Goal: Complete application form: Complete application form

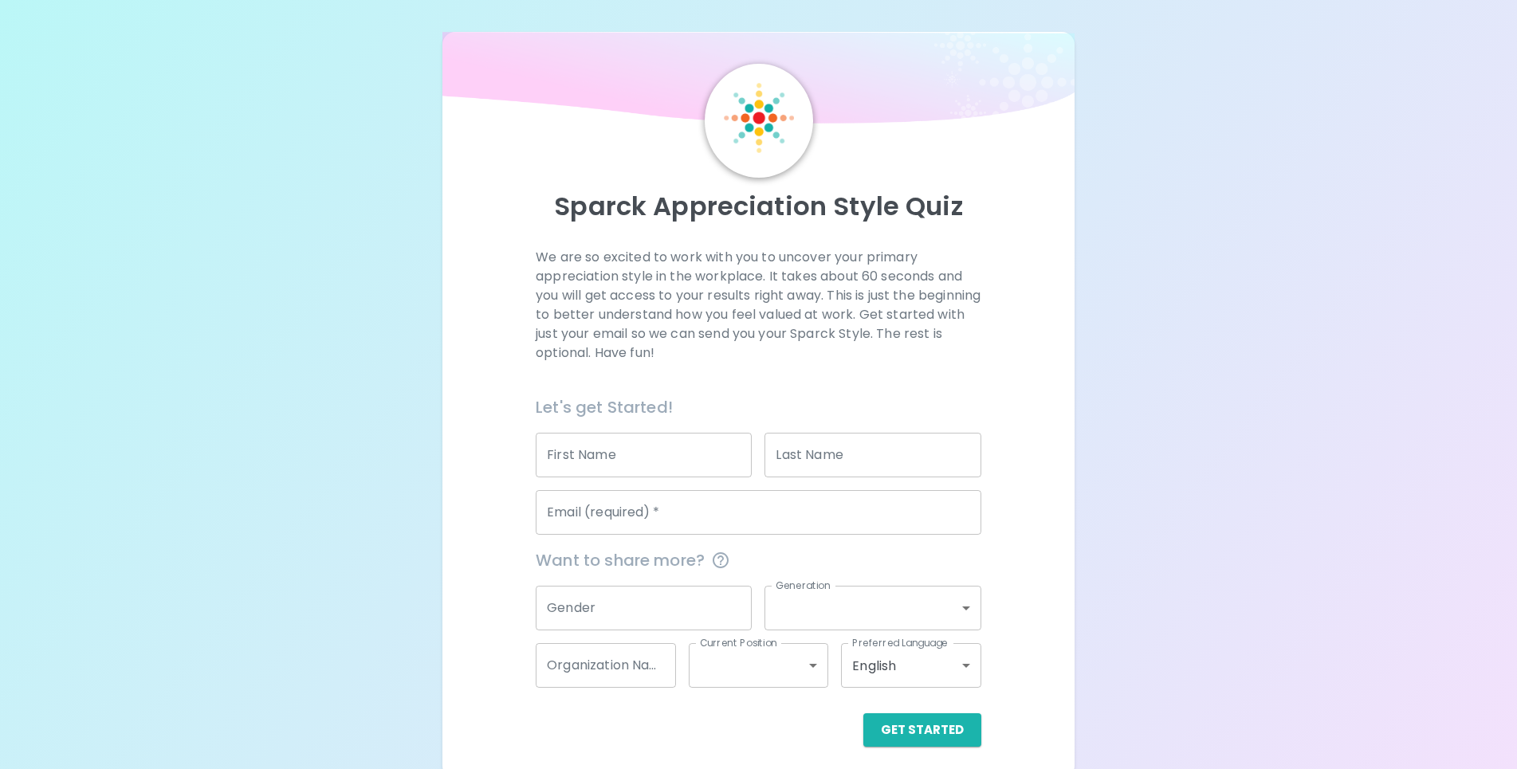
click at [650, 458] on input "First Name" at bounding box center [644, 455] width 216 height 45
type input "[PERSON_NAME]"
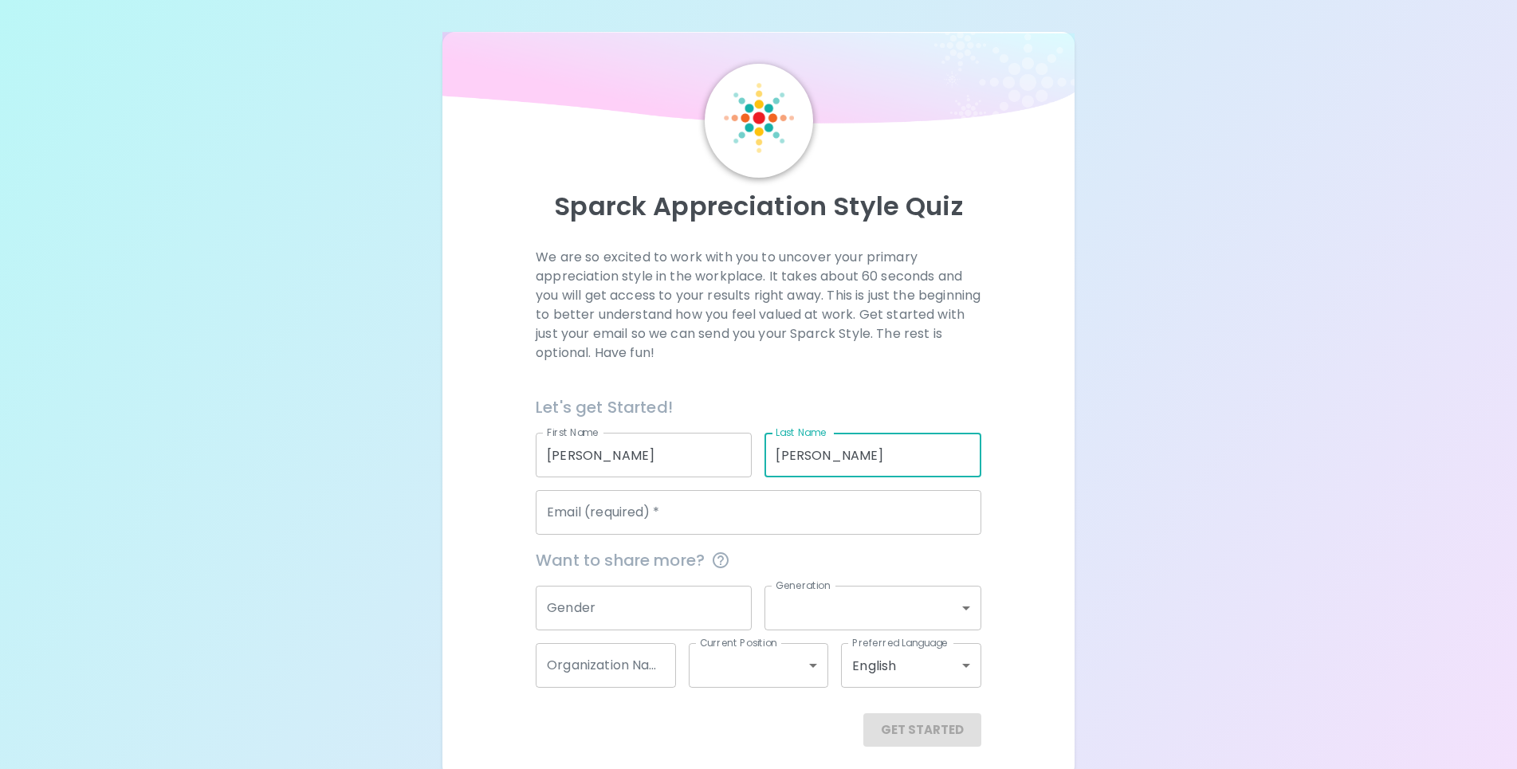
type input "[PERSON_NAME]"
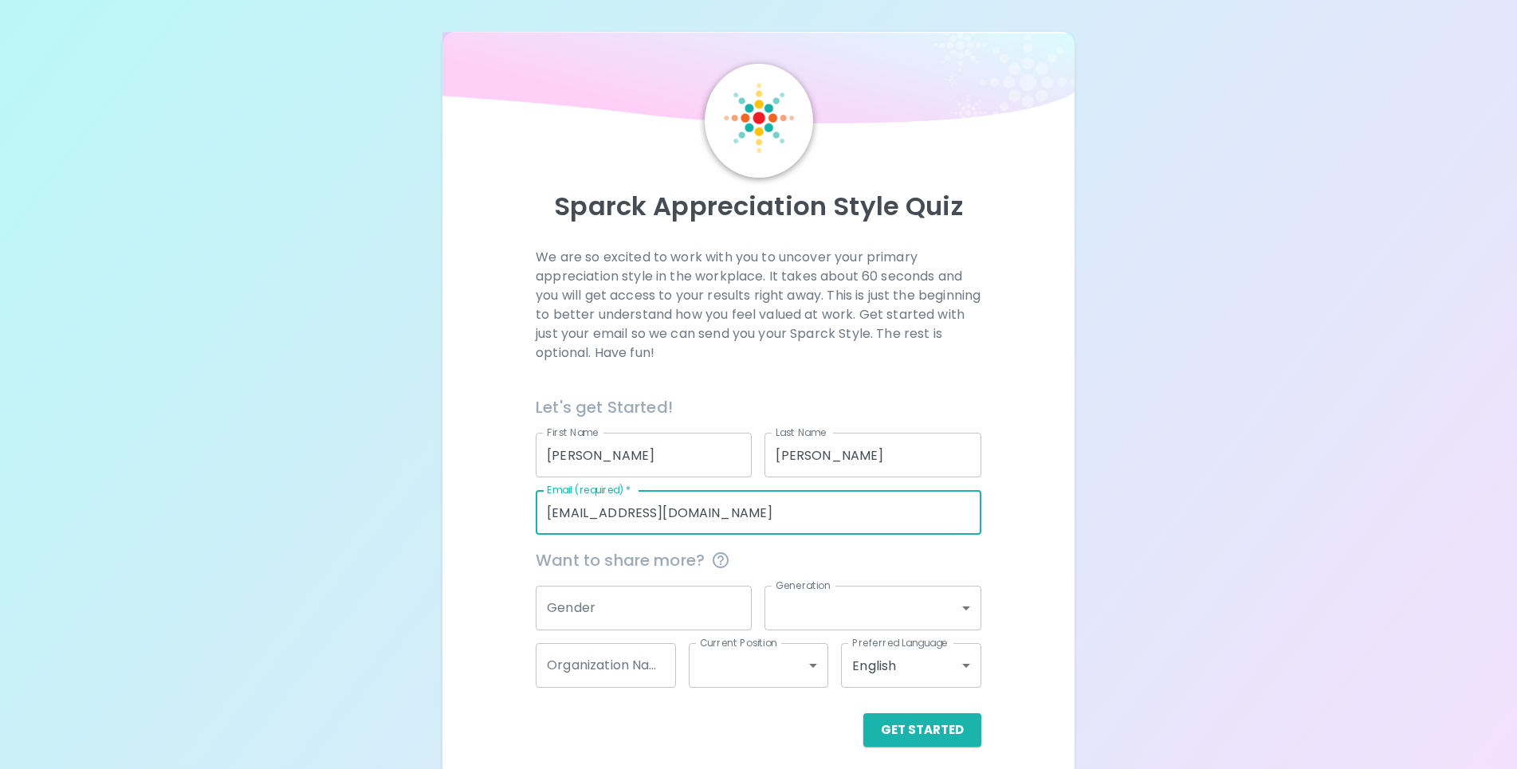
type input "[EMAIL_ADDRESS][DOMAIN_NAME]"
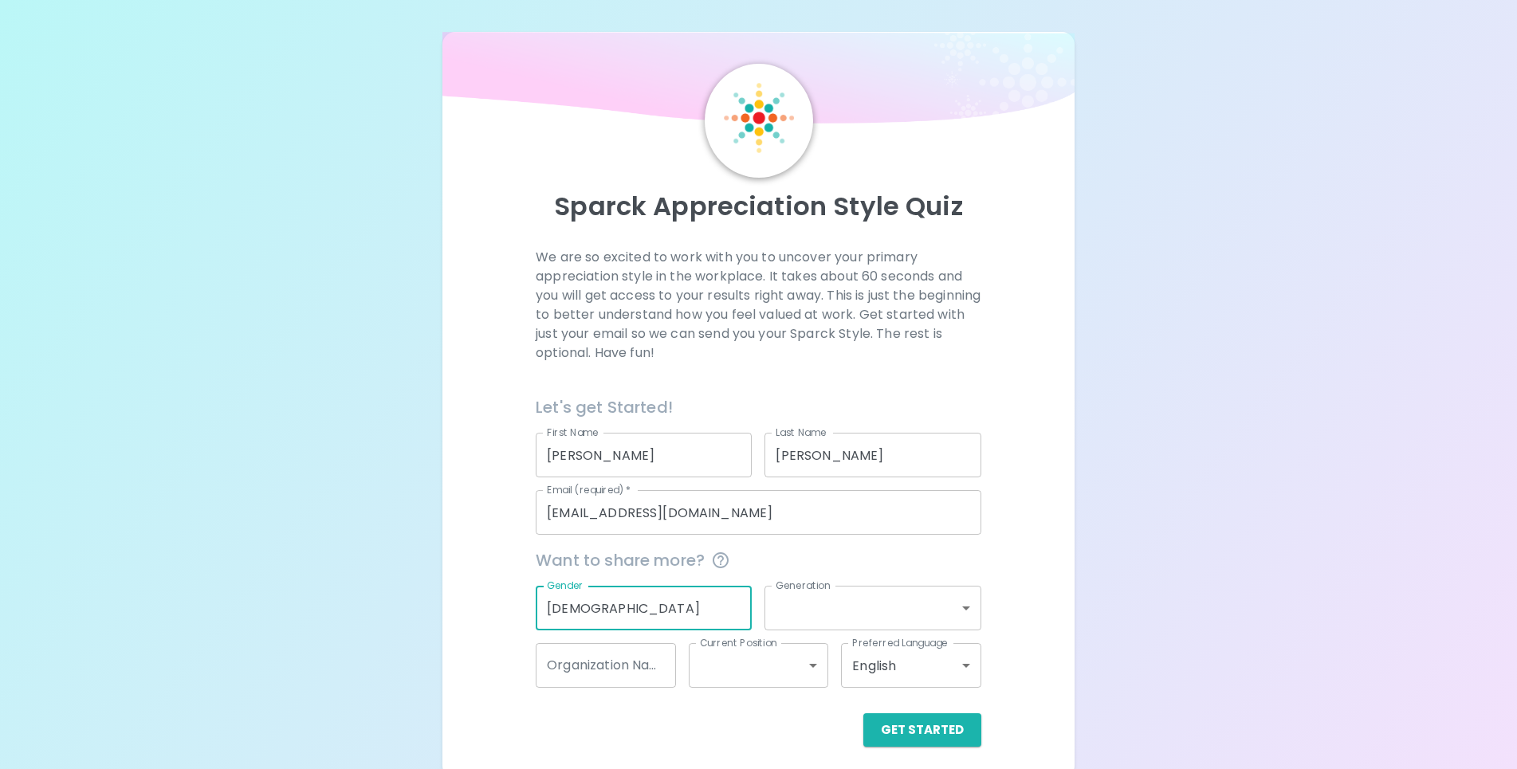
type input "[DEMOGRAPHIC_DATA]"
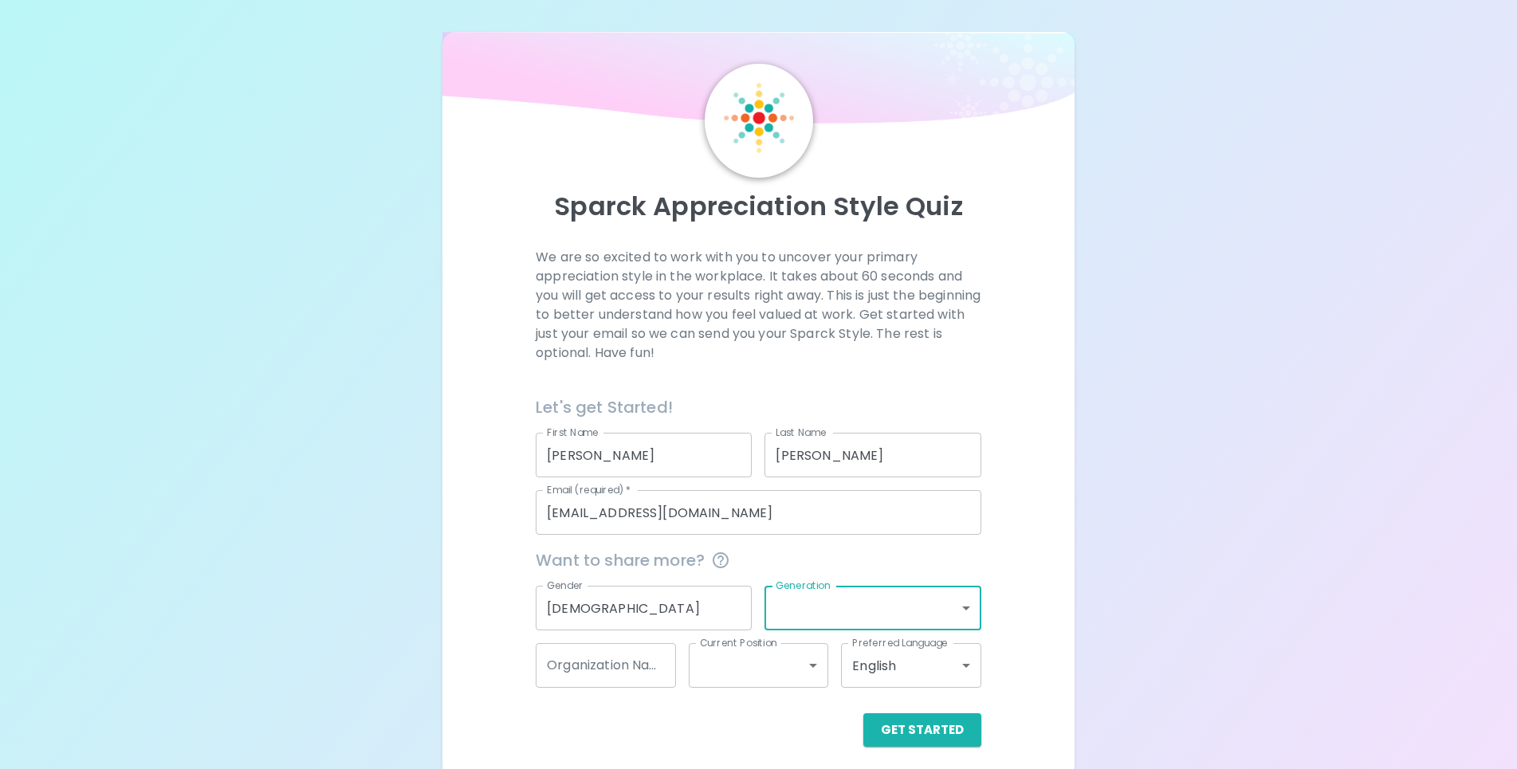
click at [961, 607] on body "Sparck Appreciation Style Quiz We are so excited to work with you to uncover yo…" at bounding box center [758, 389] width 1517 height 779
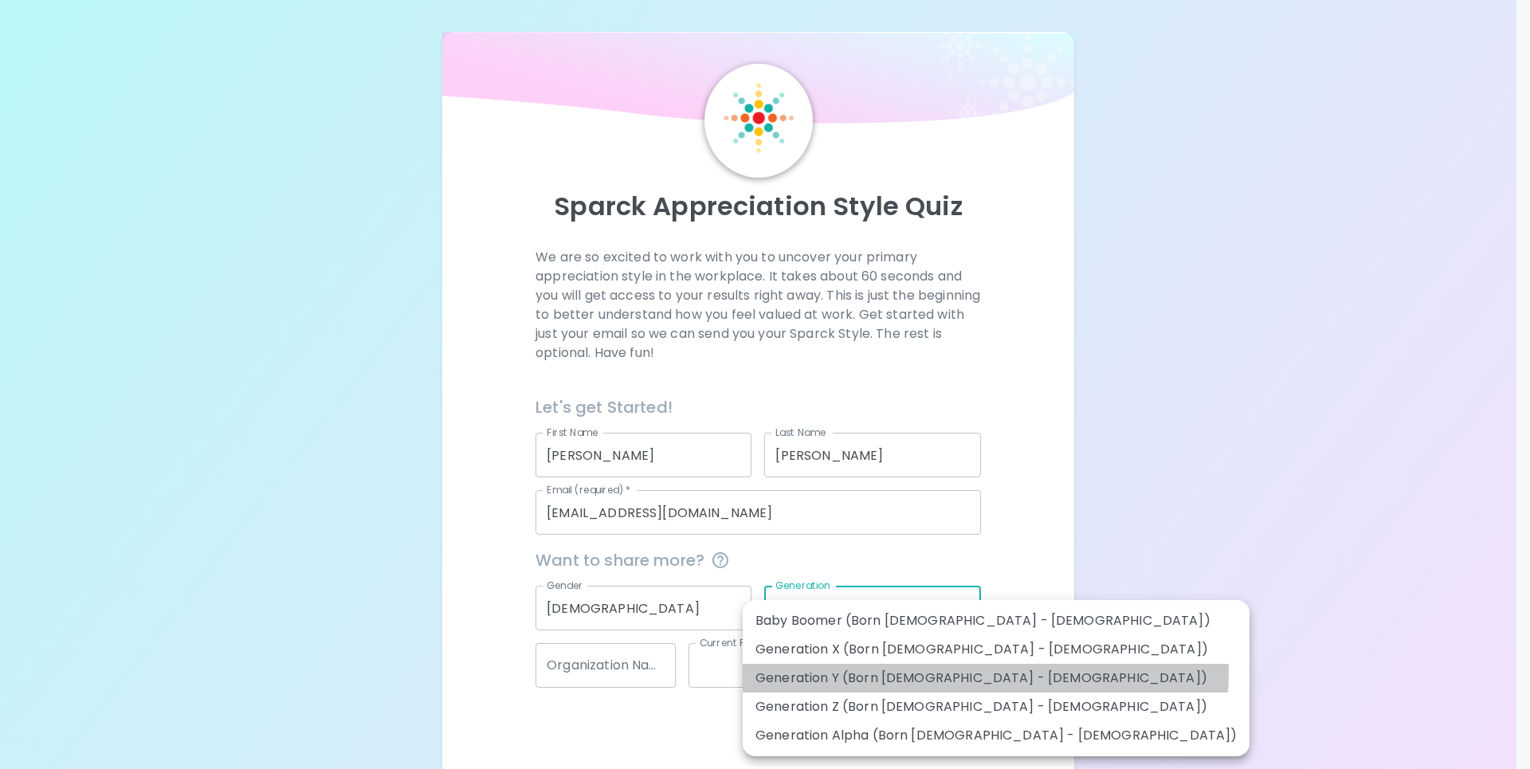
click at [985, 673] on li "Generation Y (Born [DEMOGRAPHIC_DATA] - [DEMOGRAPHIC_DATA])" at bounding box center [996, 678] width 507 height 29
type input "generation_y"
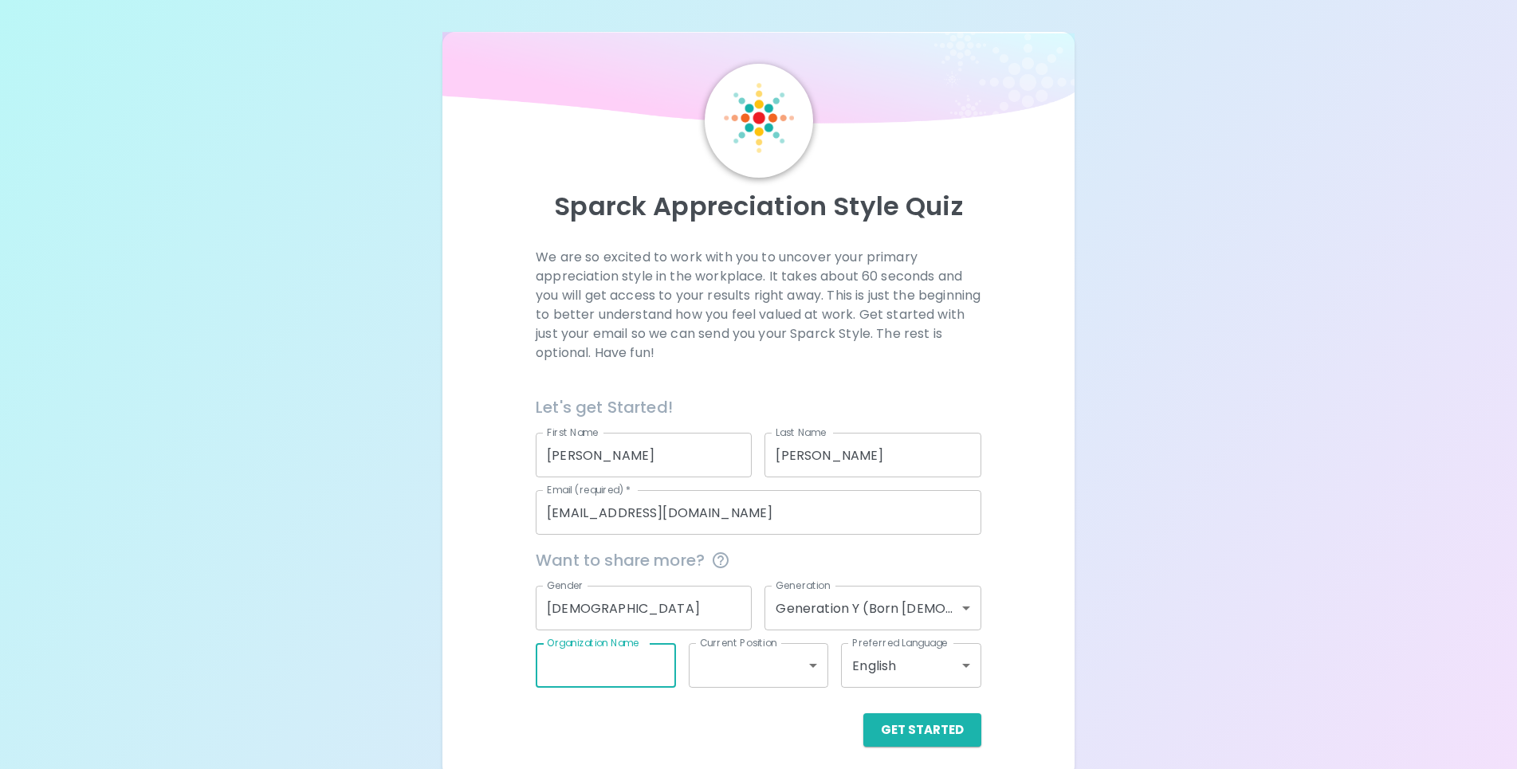
click at [663, 668] on input "Organization Name" at bounding box center [606, 665] width 140 height 45
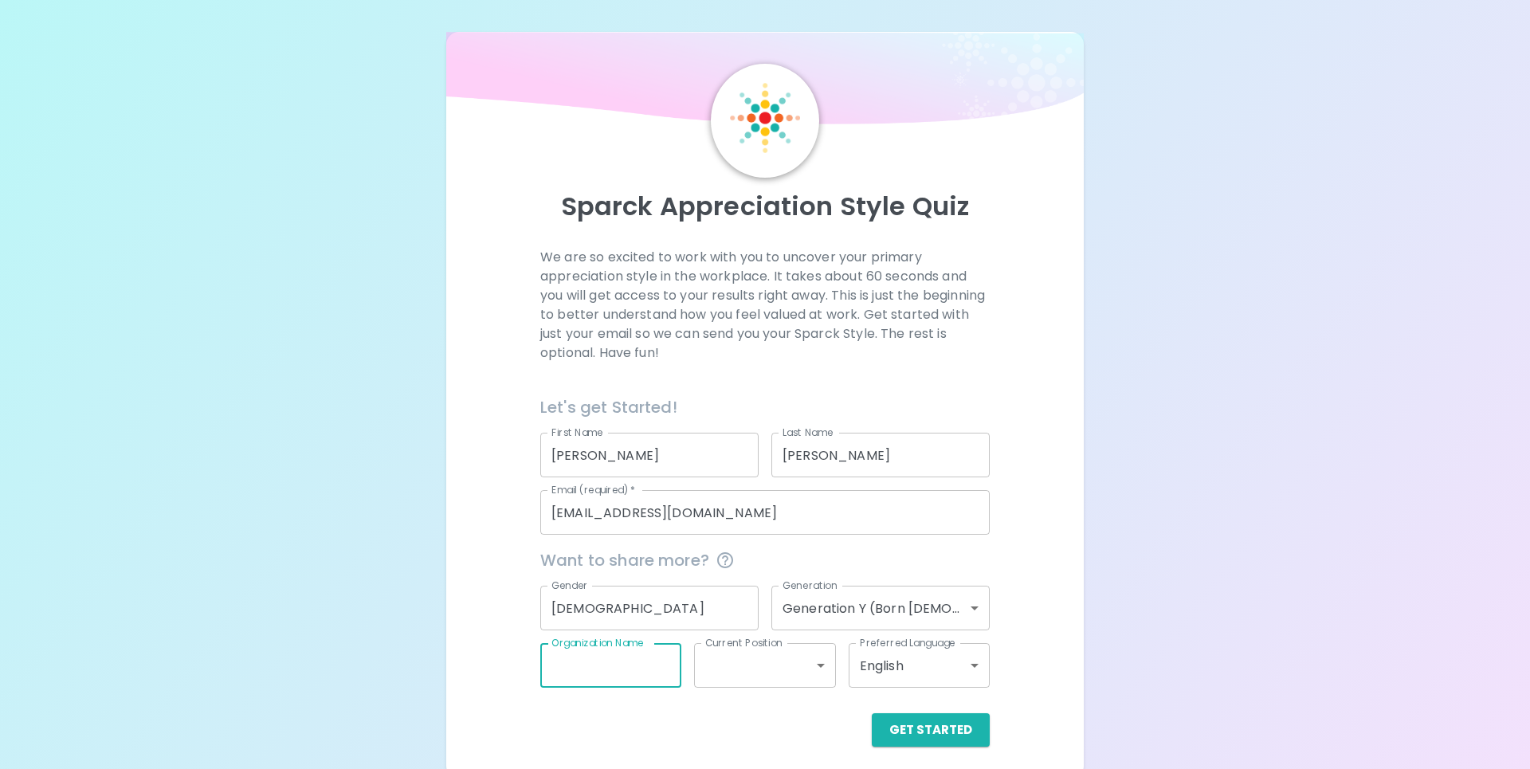
click at [748, 661] on body "Sparck Appreciation Style Quiz We are so excited to work with you to uncover yo…" at bounding box center [765, 389] width 1530 height 779
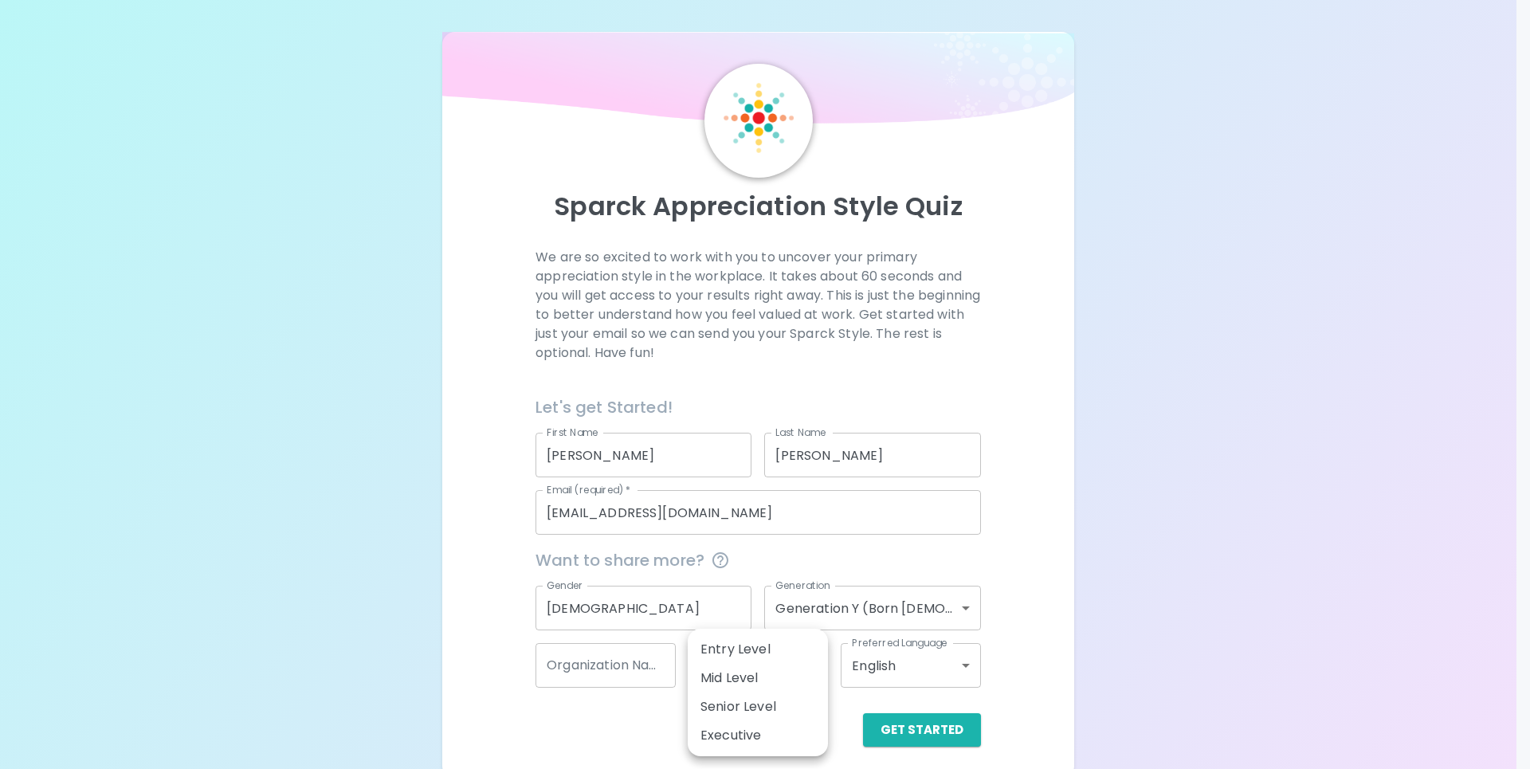
click at [766, 680] on li "Mid Level" at bounding box center [758, 678] width 140 height 29
type input "mid_level"
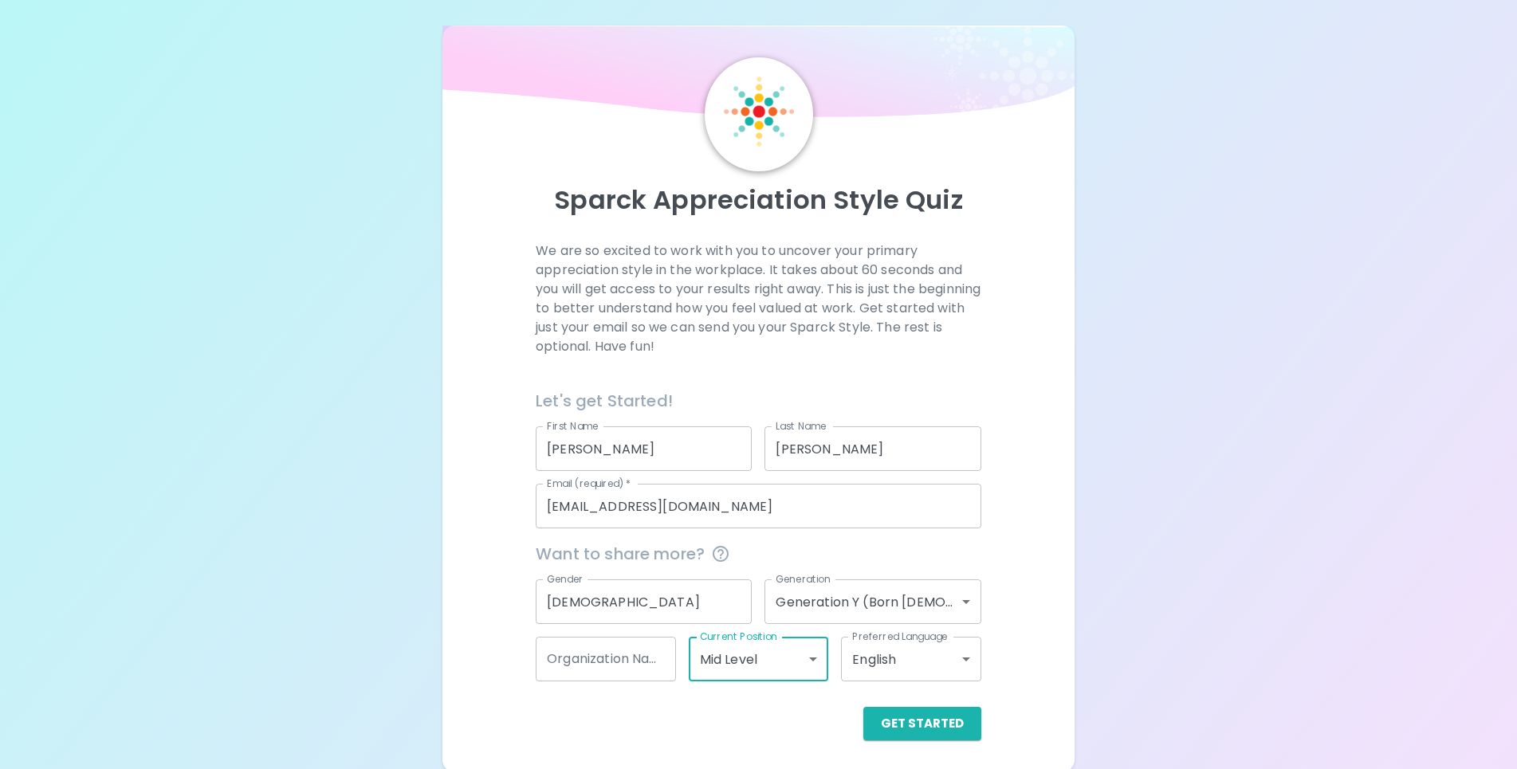
scroll to position [10, 0]
click at [938, 720] on button "Get Started" at bounding box center [922, 720] width 118 height 33
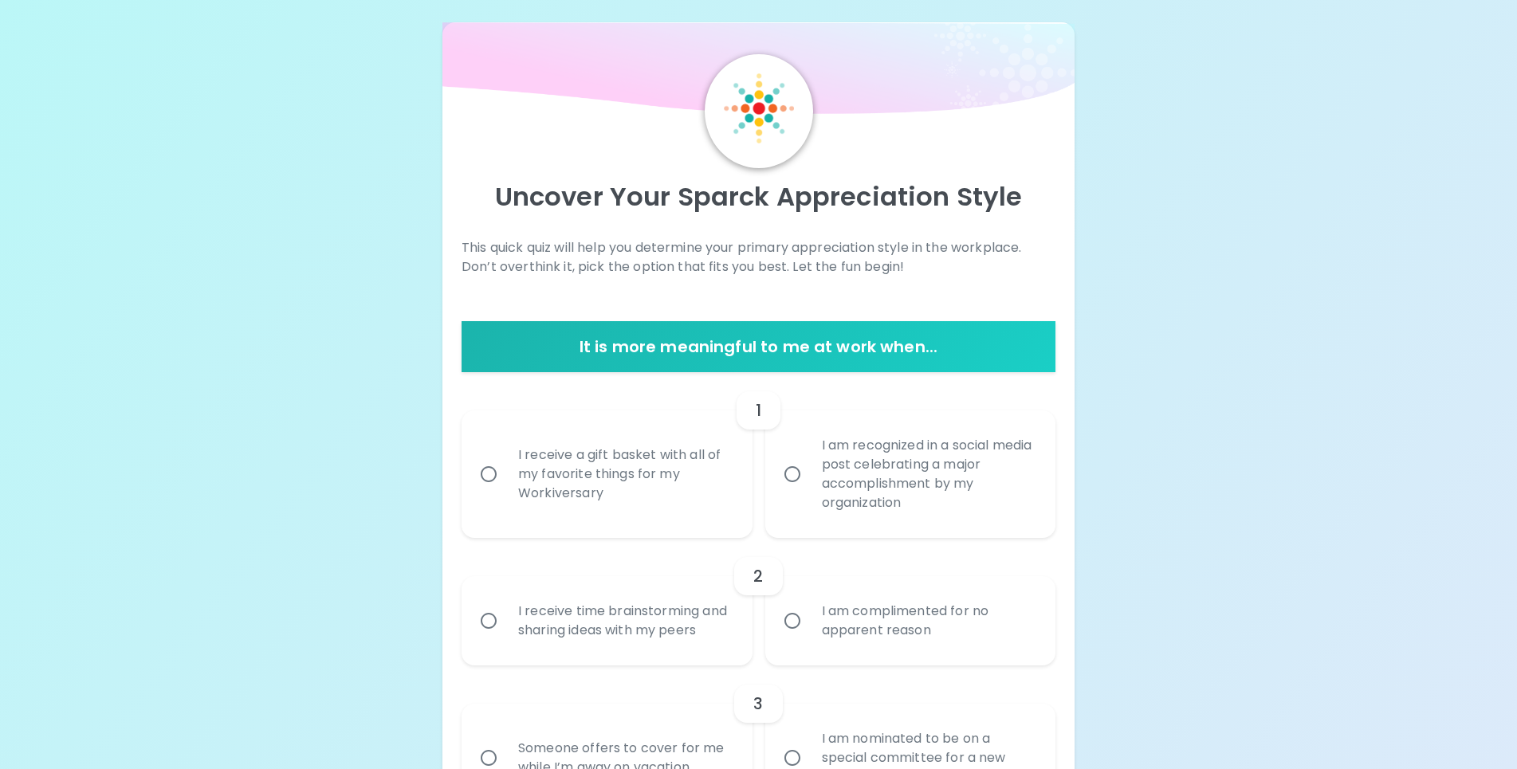
click at [501, 472] on input "I receive a gift basket with all of my favorite things for my Workiversary" at bounding box center [488, 474] width 33 height 33
radio input "true"
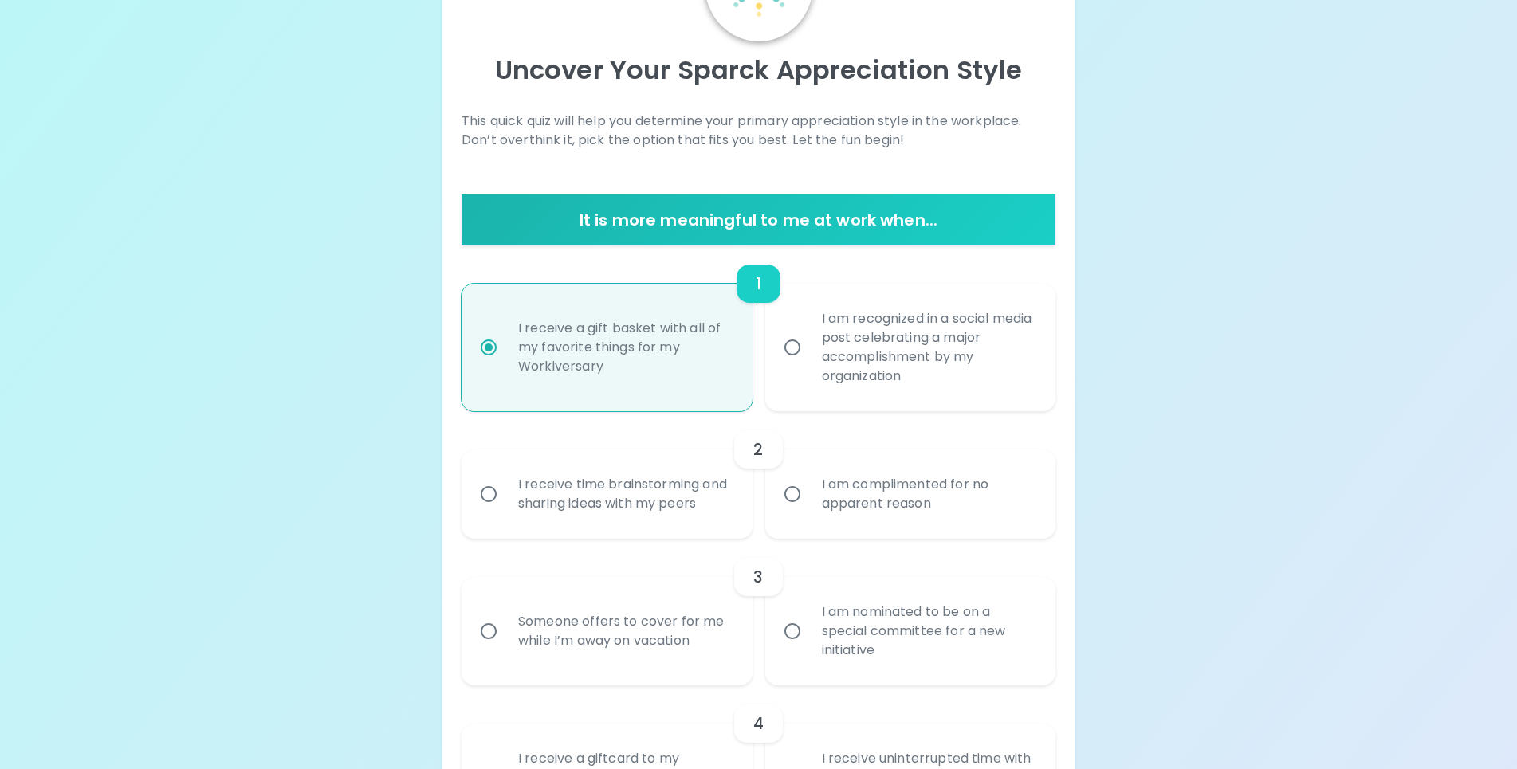
scroll to position [137, 0]
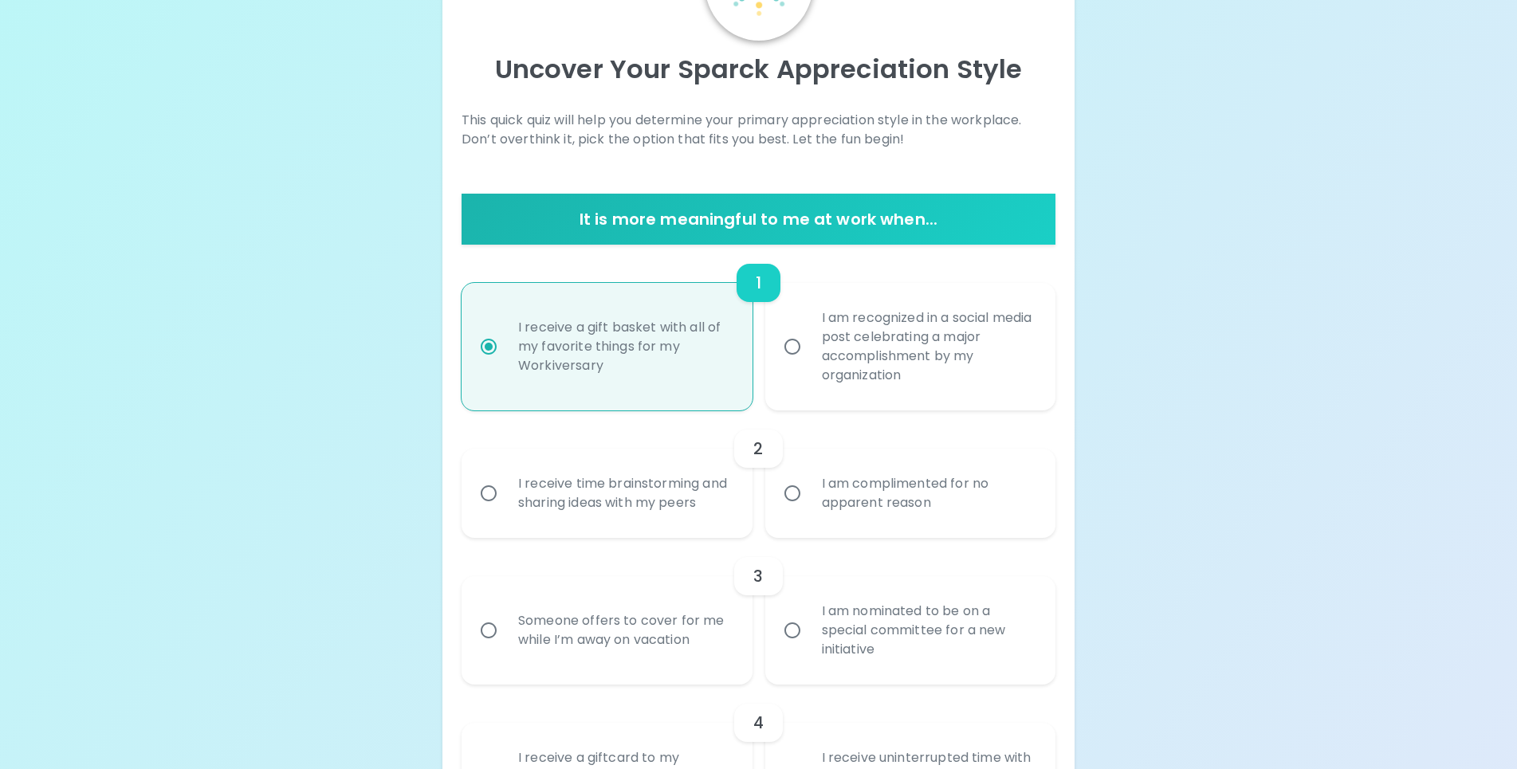
click at [792, 493] on input "I am complimented for no apparent reason" at bounding box center [792, 493] width 33 height 33
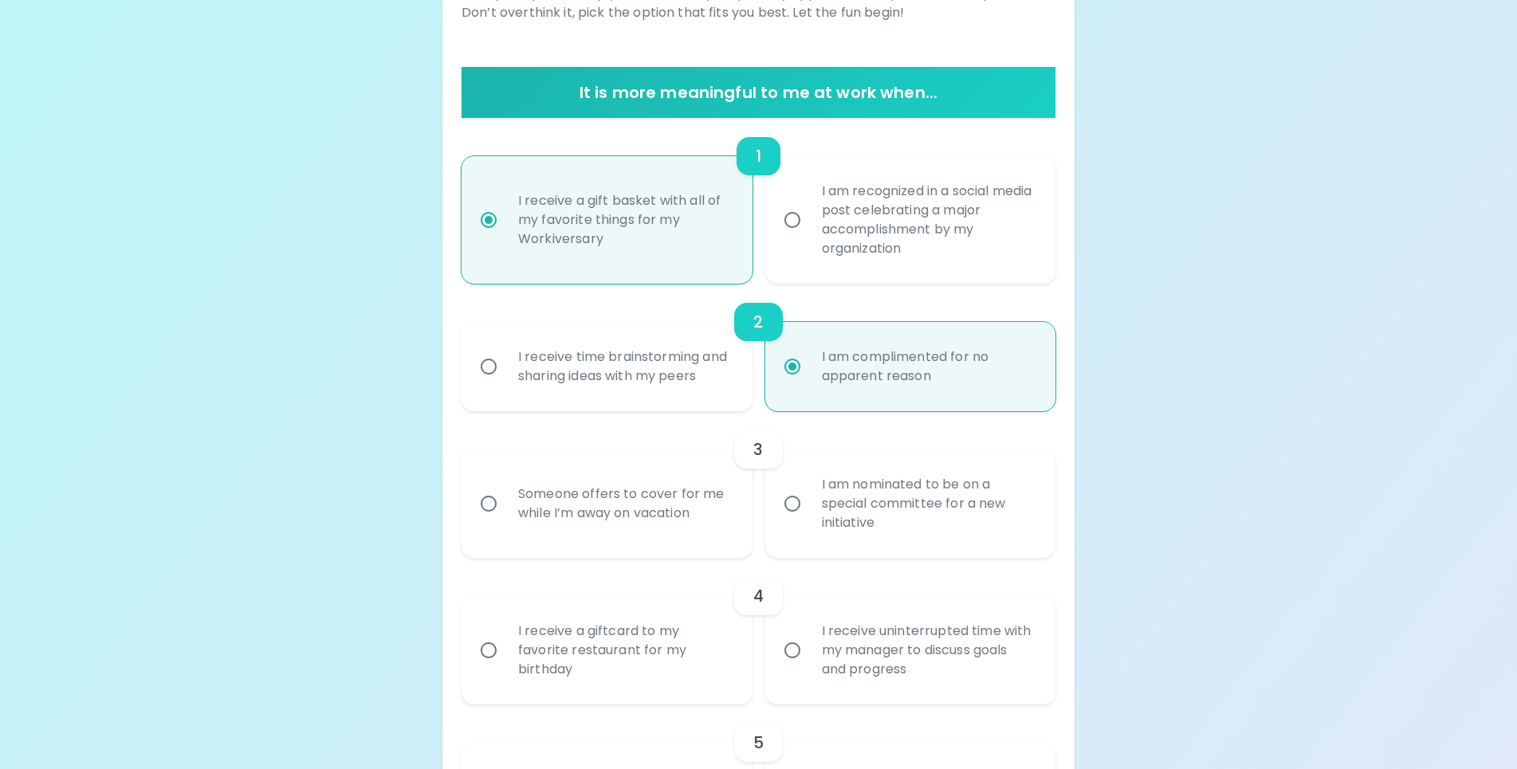
scroll to position [265, 0]
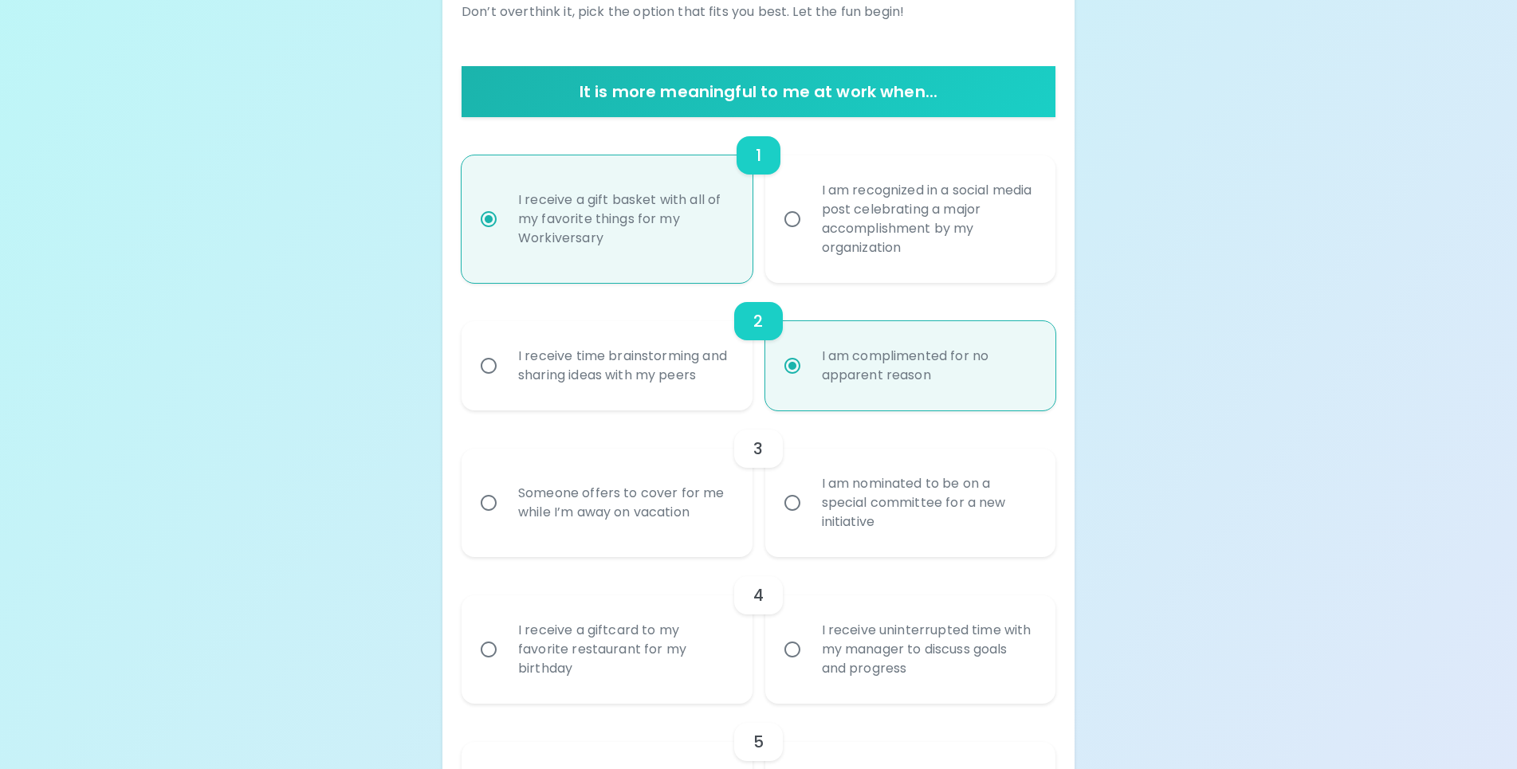
radio input "true"
click at [486, 363] on input "I receive time brainstorming and sharing ideas with my peers" at bounding box center [488, 365] width 33 height 33
radio input "false"
radio input "true"
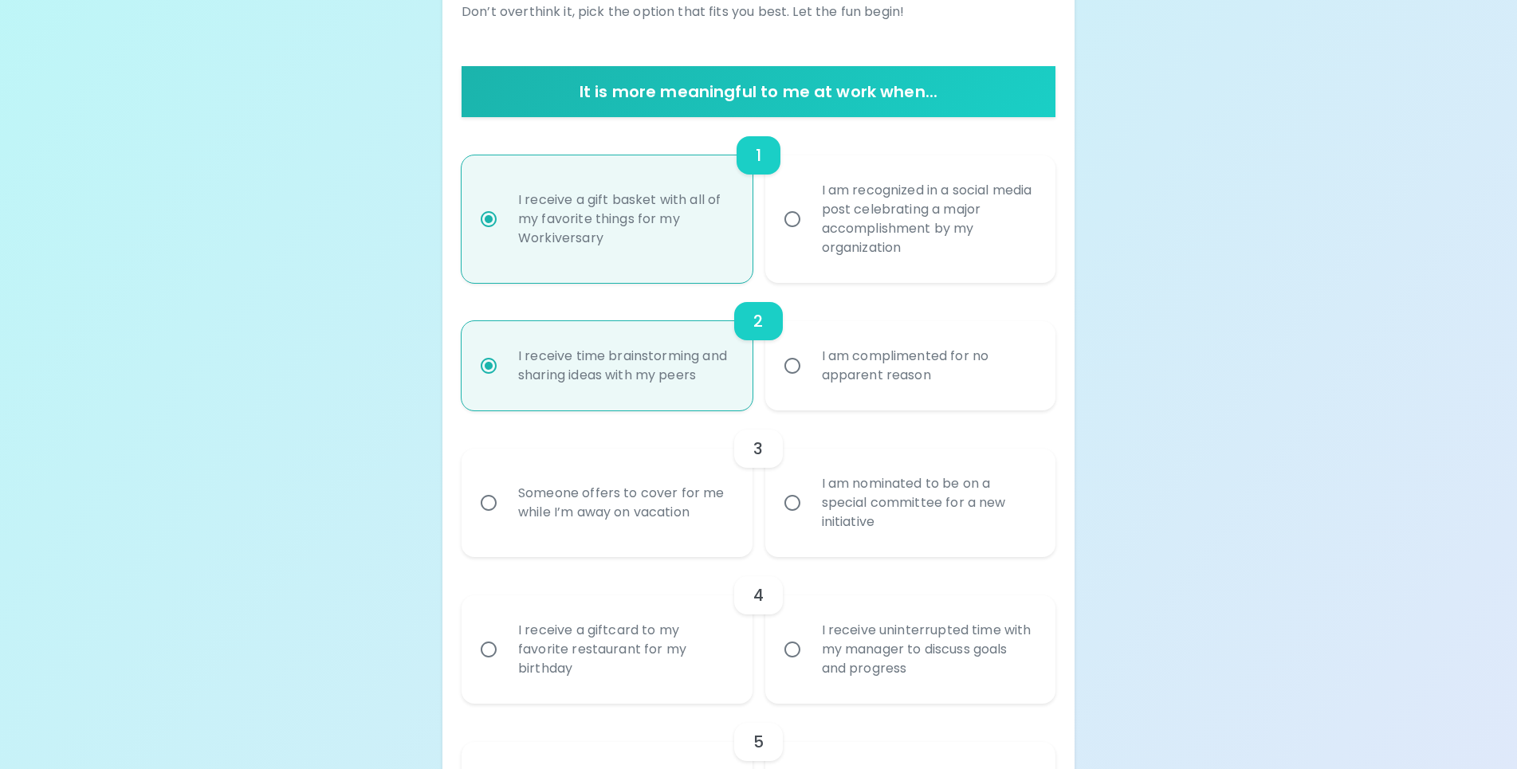
radio input "true"
click at [488, 500] on input "Someone offers to cover for me while I’m away on vacation" at bounding box center [488, 502] width 33 height 33
radio input "false"
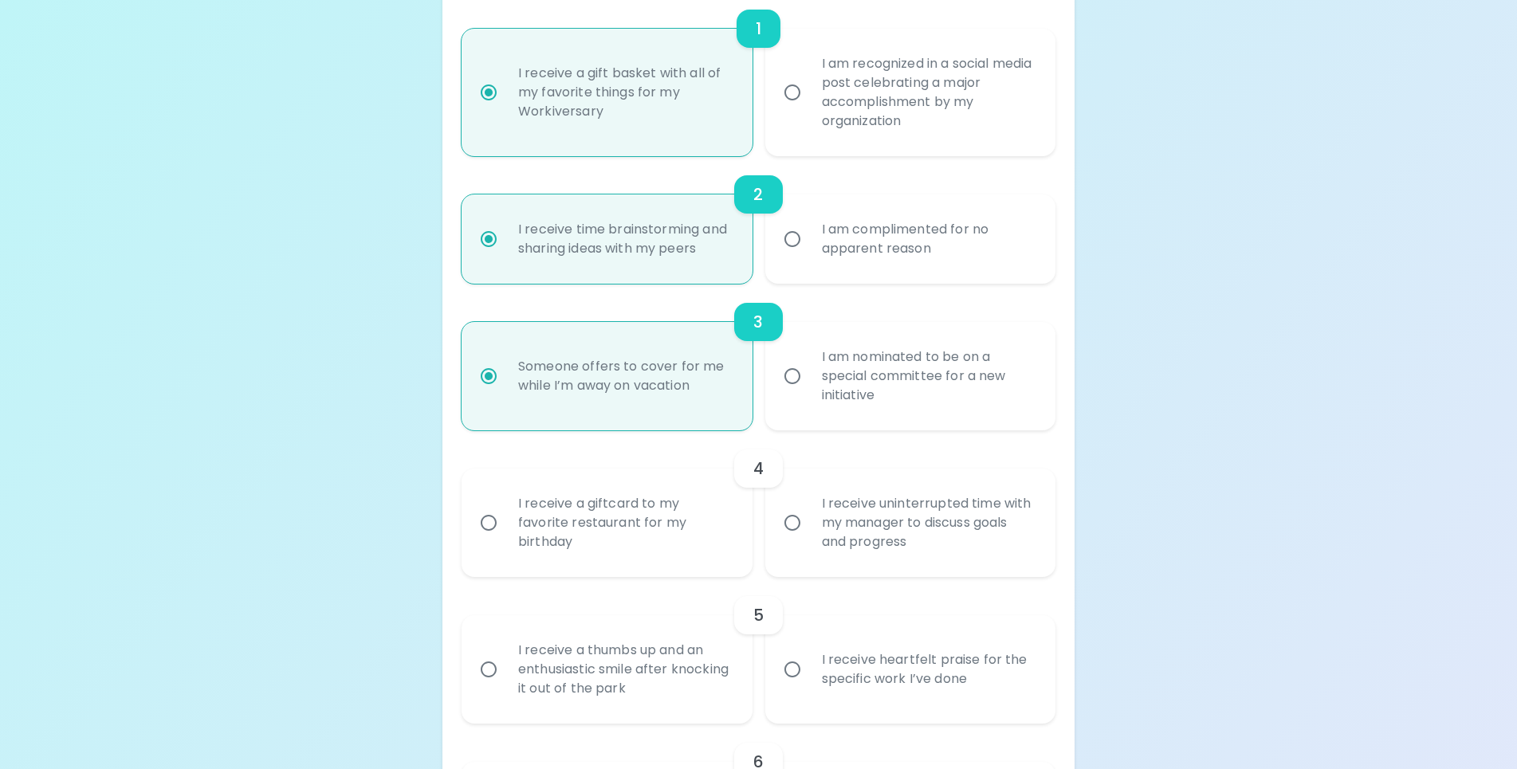
scroll to position [392, 0]
radio input "true"
click at [789, 375] on input "I am nominated to be on a special committee for a new initiative" at bounding box center [792, 375] width 33 height 33
radio input "false"
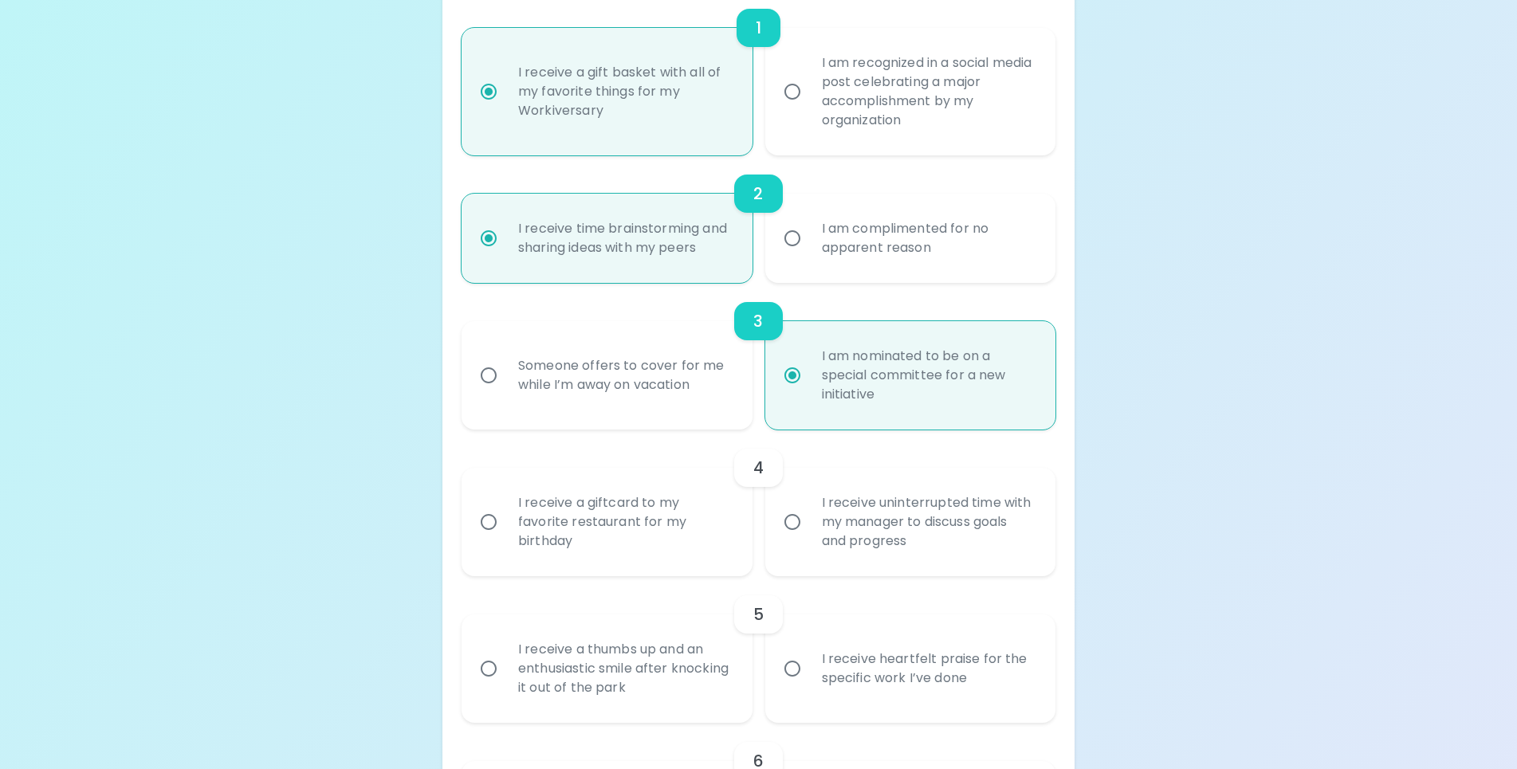
radio input "false"
radio input "true"
click at [787, 525] on input "I receive uninterrupted time with my manager to discuss goals and progress" at bounding box center [792, 521] width 33 height 33
radio input "false"
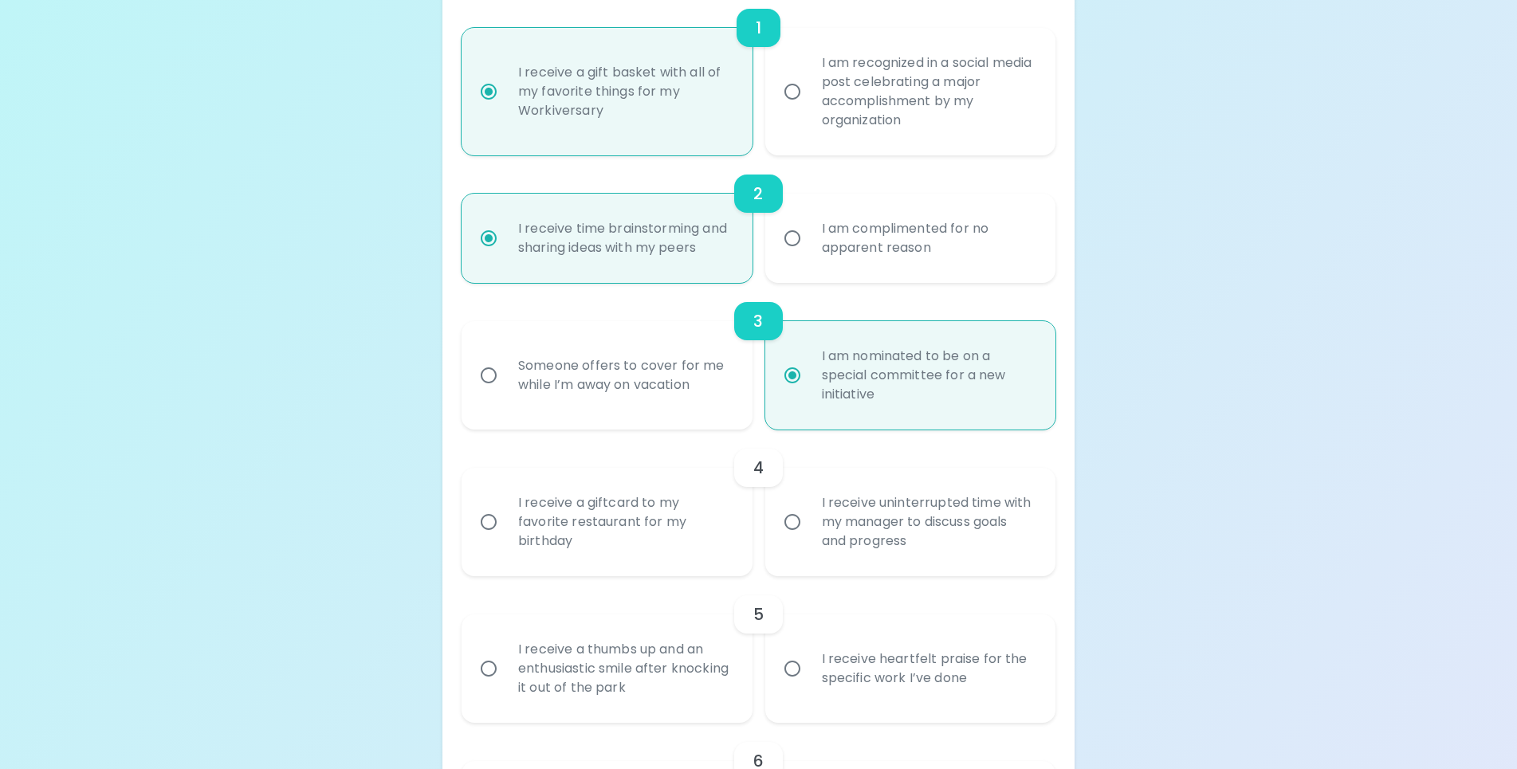
radio input "false"
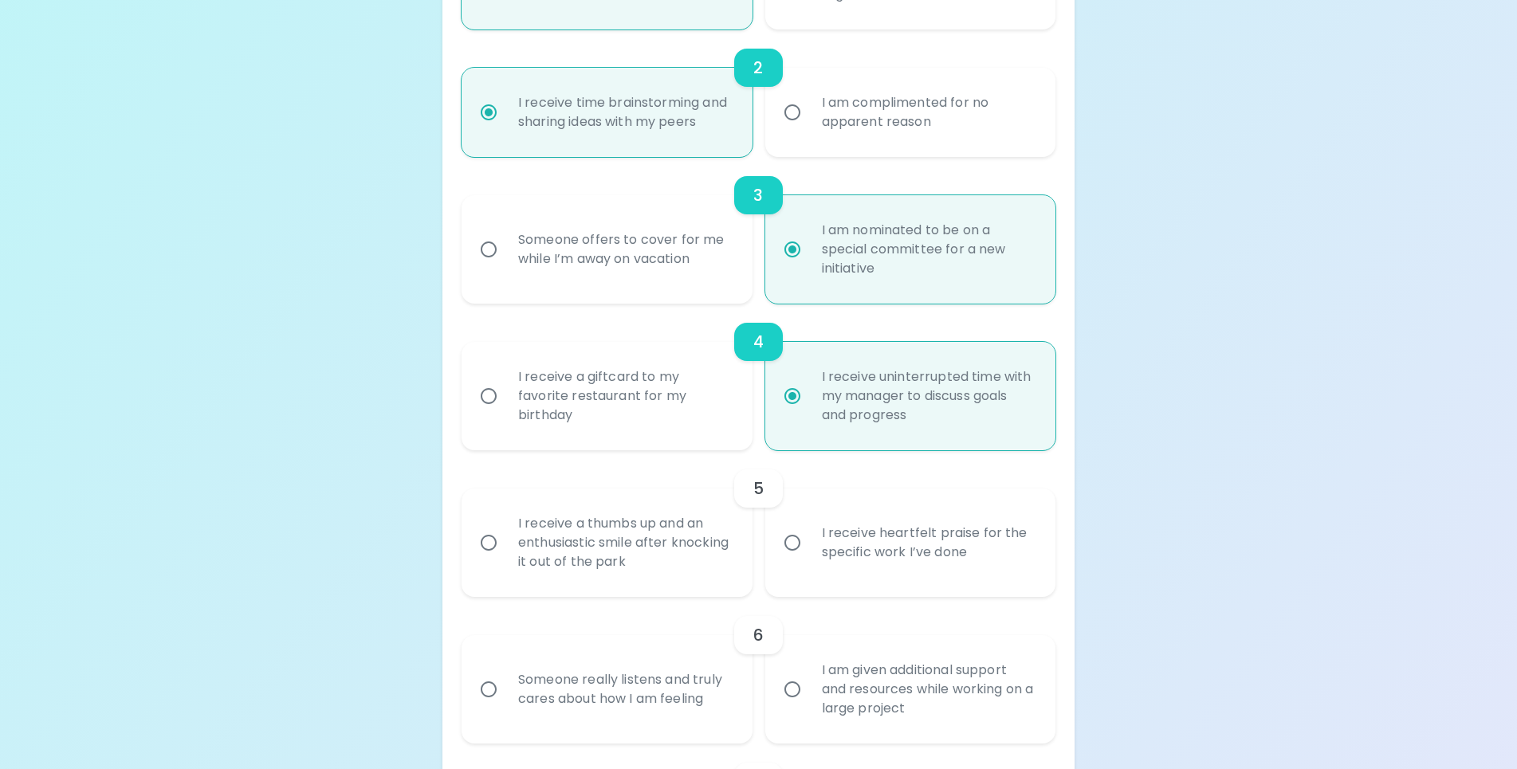
scroll to position [520, 0]
radio input "true"
click at [495, 389] on input "I receive a giftcard to my favorite restaurant for my birthday" at bounding box center [488, 394] width 33 height 33
radio input "false"
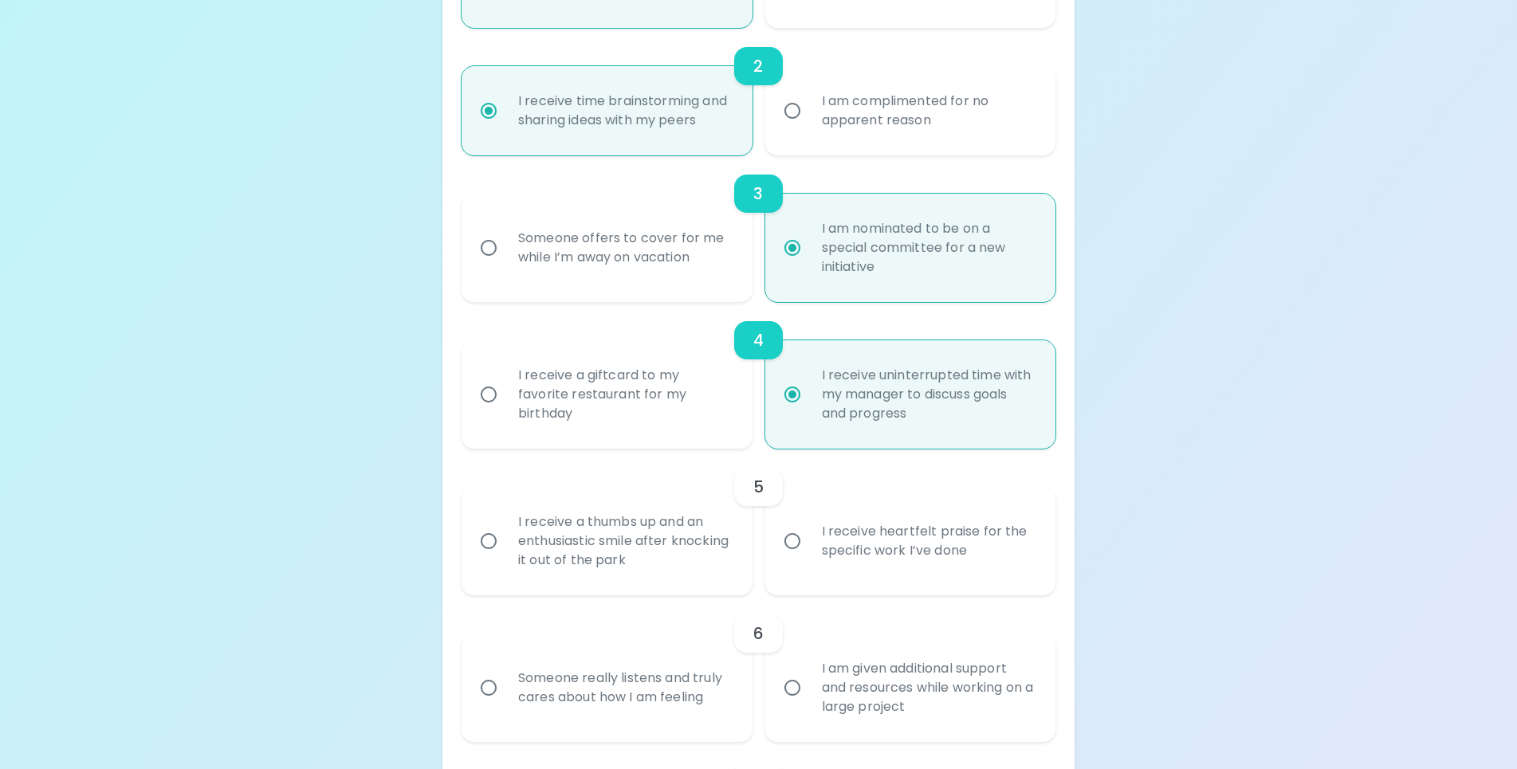
radio input "false"
radio input "true"
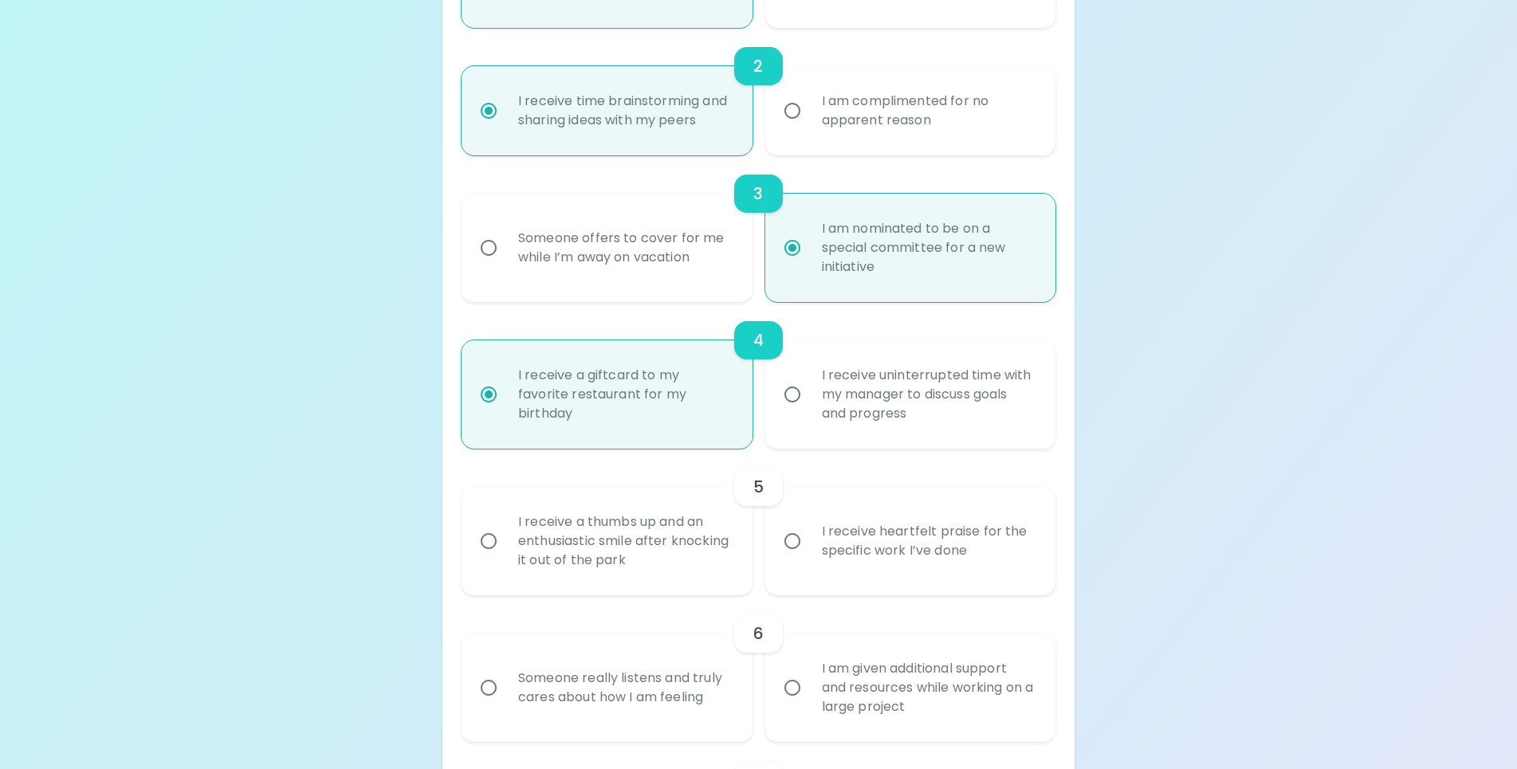
radio input "true"
click at [489, 548] on input "I receive a thumbs up and an enthusiastic smile after knocking it out of the pa…" at bounding box center [488, 541] width 33 height 33
radio input "false"
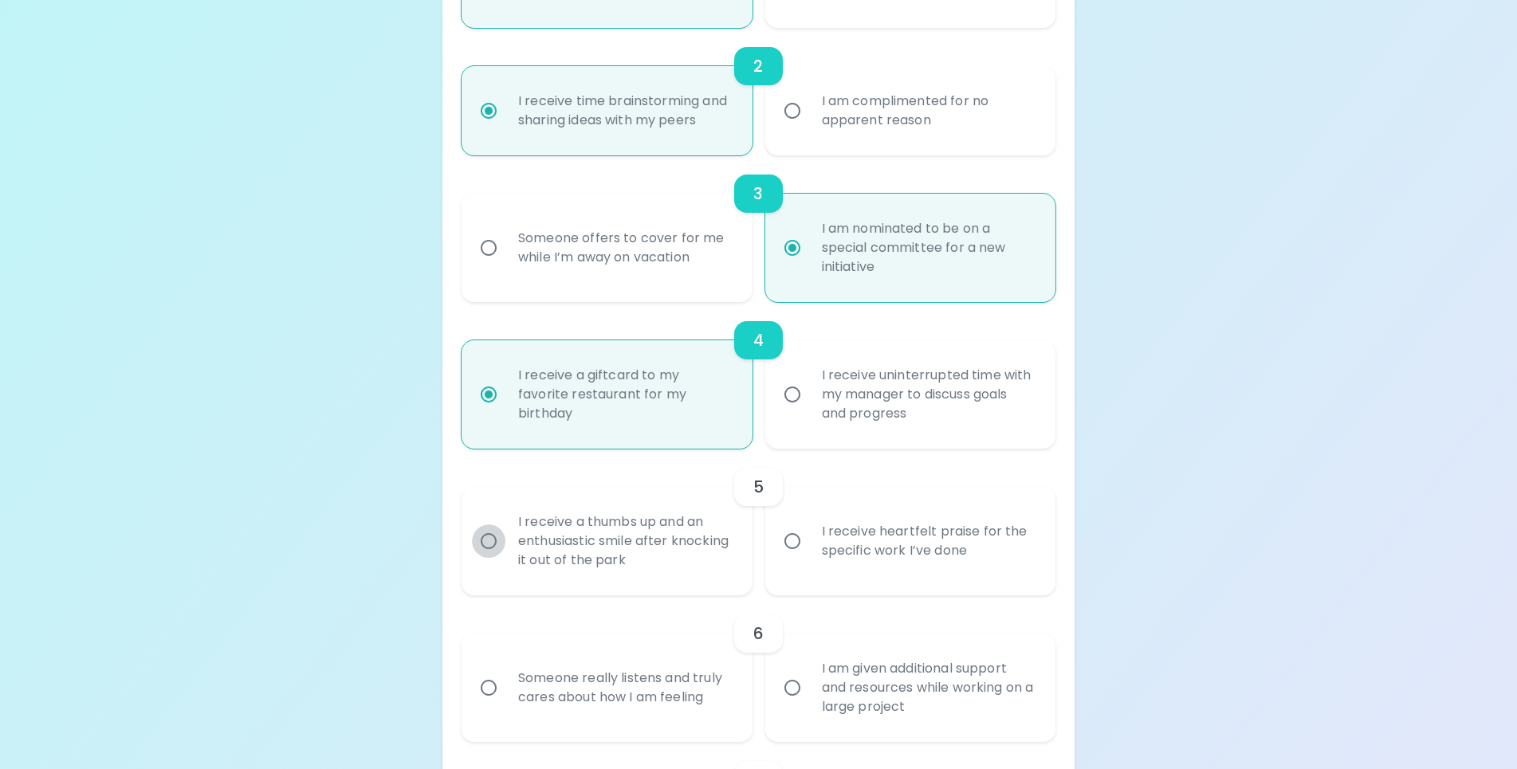
radio input "false"
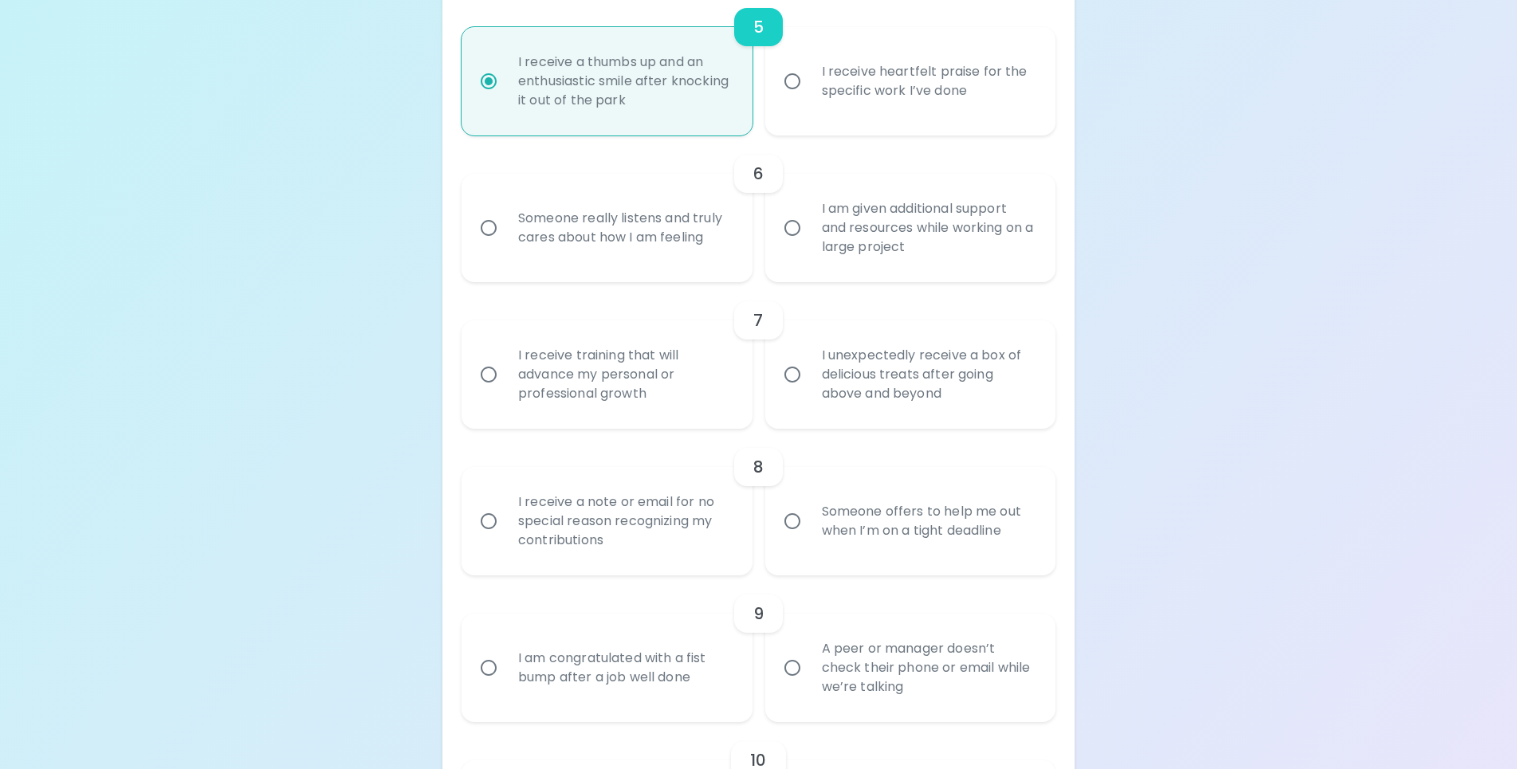
scroll to position [1135, 0]
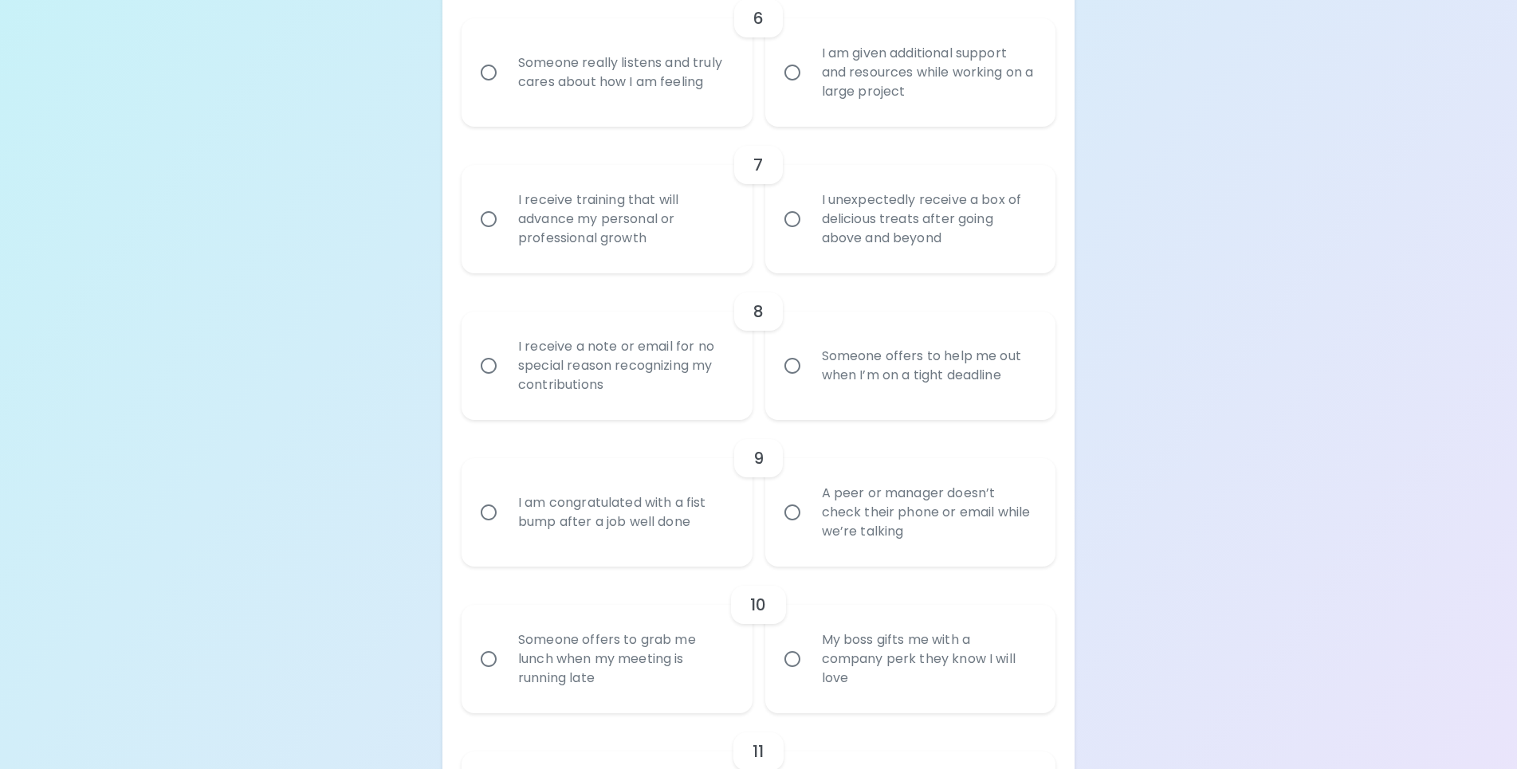
radio input "true"
click at [780, 220] on input "I unexpectedly receive a box of delicious treats after going above and beyond" at bounding box center [792, 218] width 33 height 33
radio input "false"
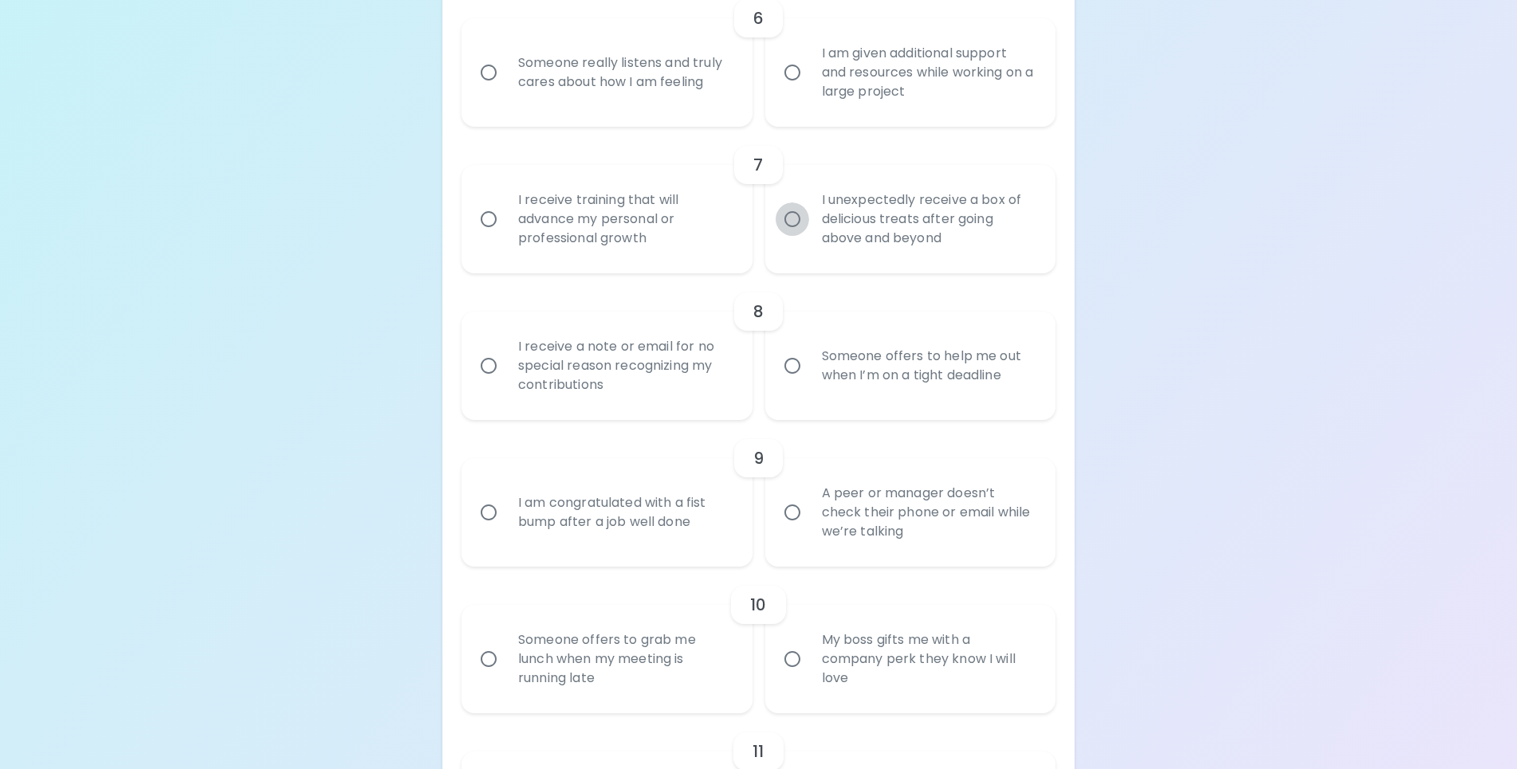
radio input "false"
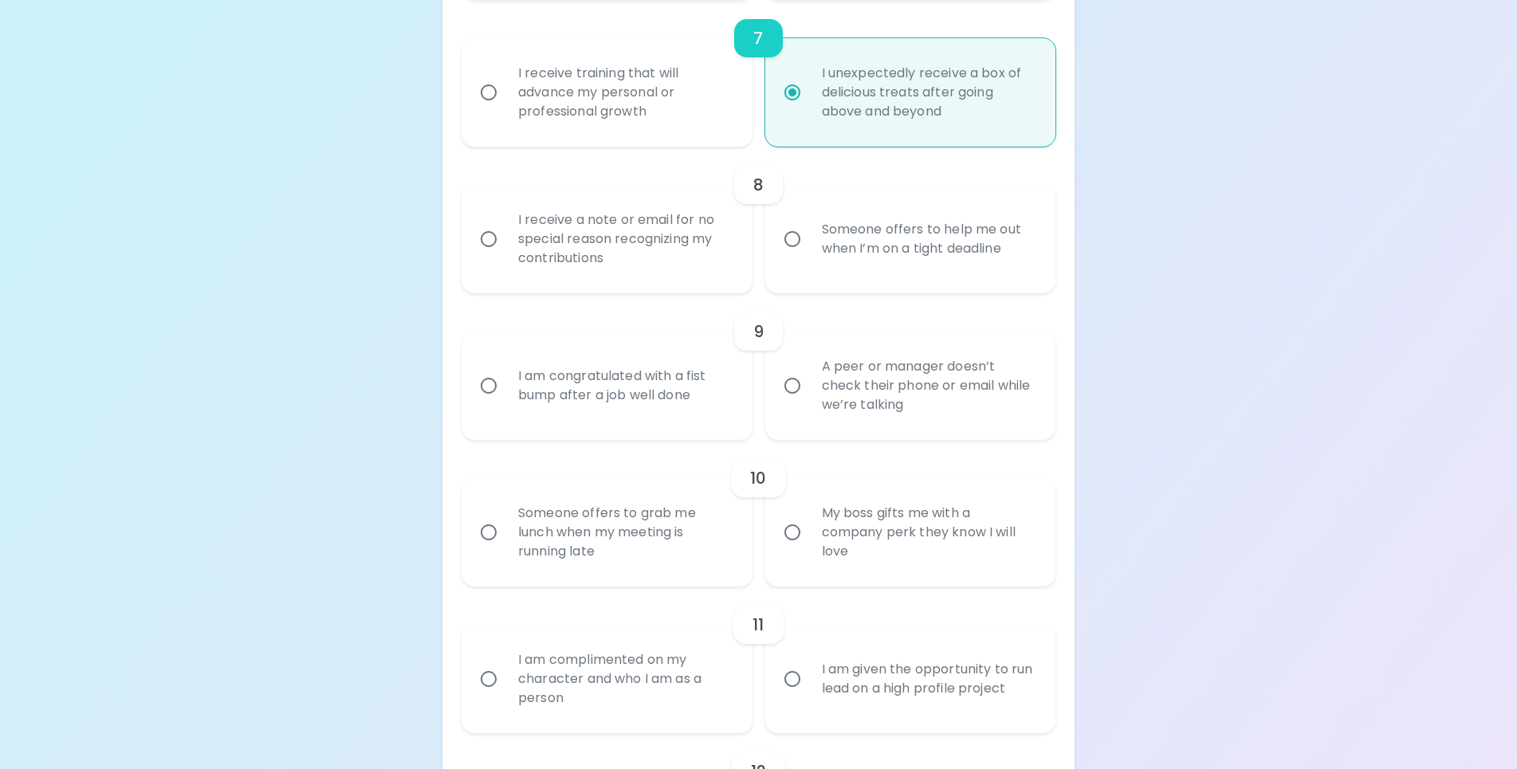
scroll to position [1263, 0]
radio input "true"
click at [485, 95] on input "I receive training that will advance my personal or professional growth" at bounding box center [488, 91] width 33 height 33
radio input "false"
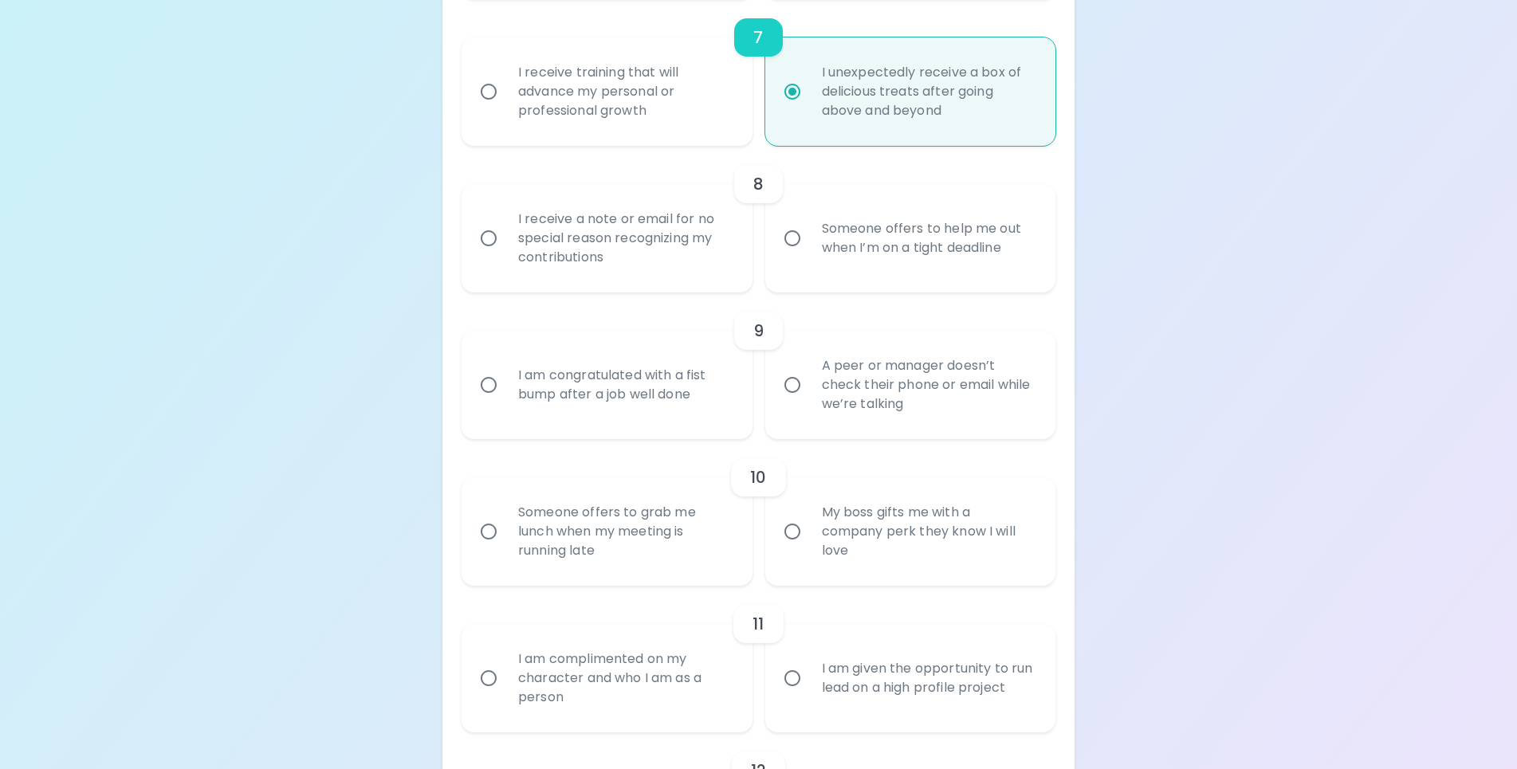
radio input "false"
radio input "true"
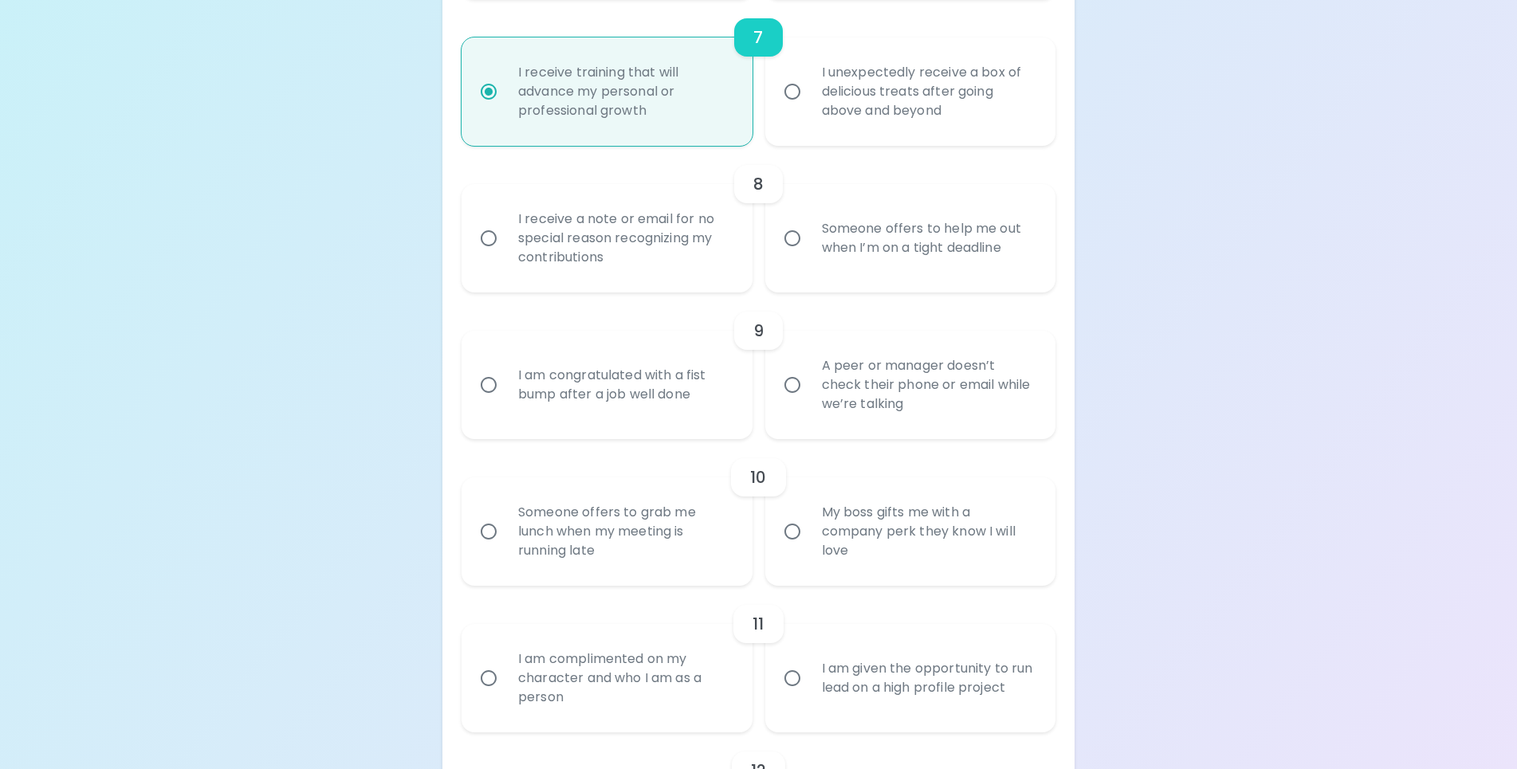
radio input "true"
click at [489, 238] on input "I receive a note or email for no special reason recognizing my contributions" at bounding box center [488, 238] width 33 height 33
radio input "false"
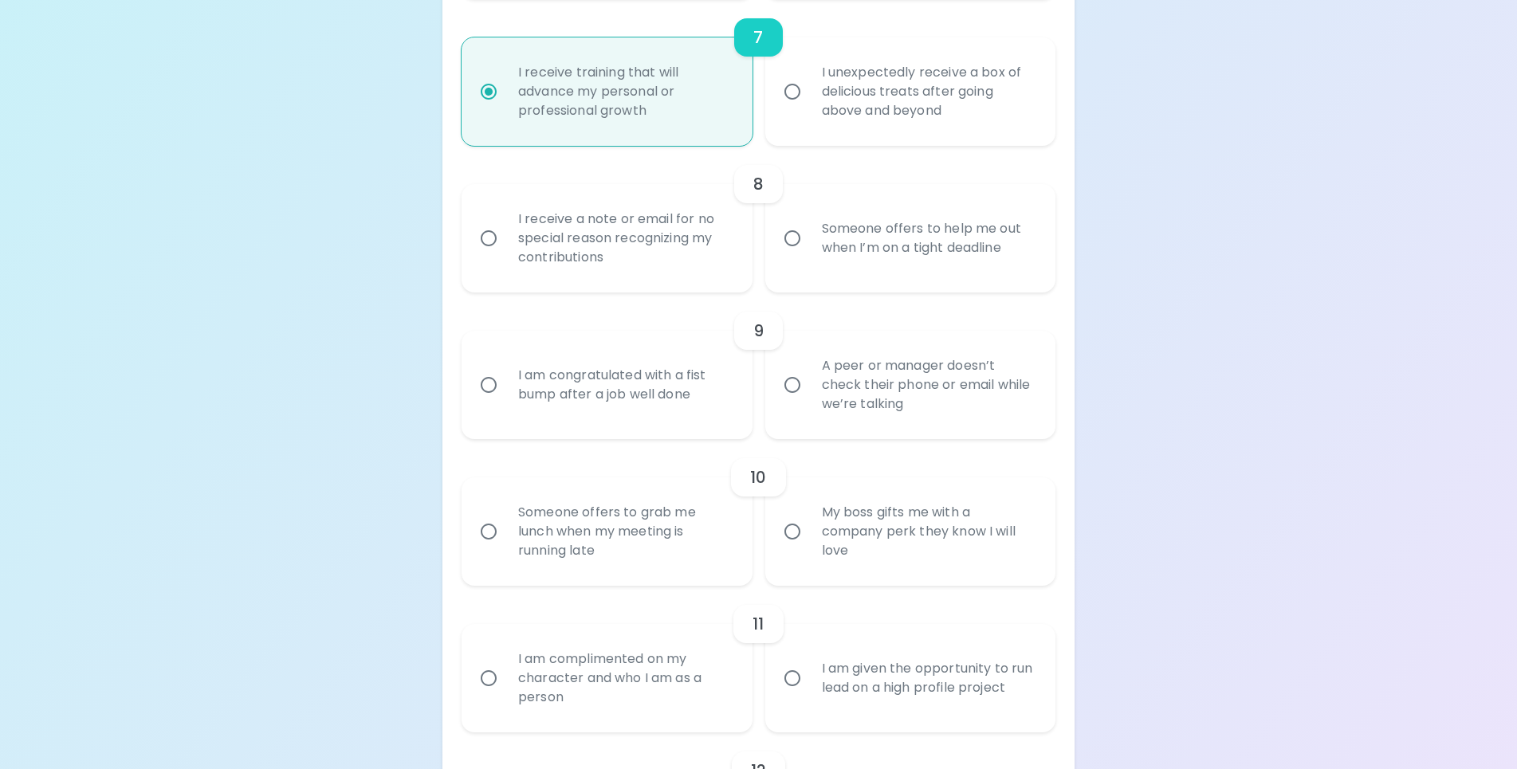
radio input "false"
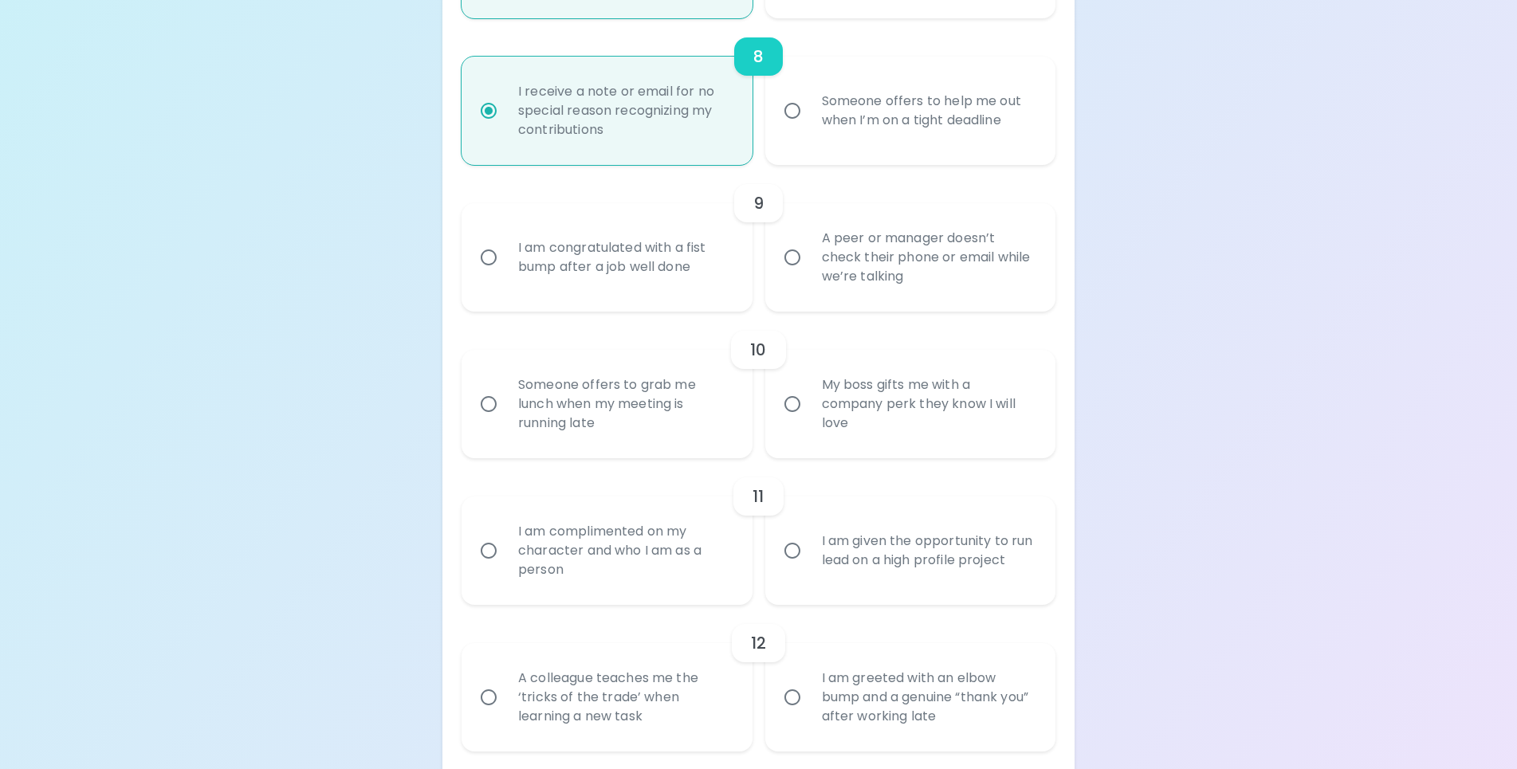
radio input "true"
click at [485, 273] on input "I am congratulated with a fist bump after a job well done" at bounding box center [488, 257] width 33 height 33
radio input "false"
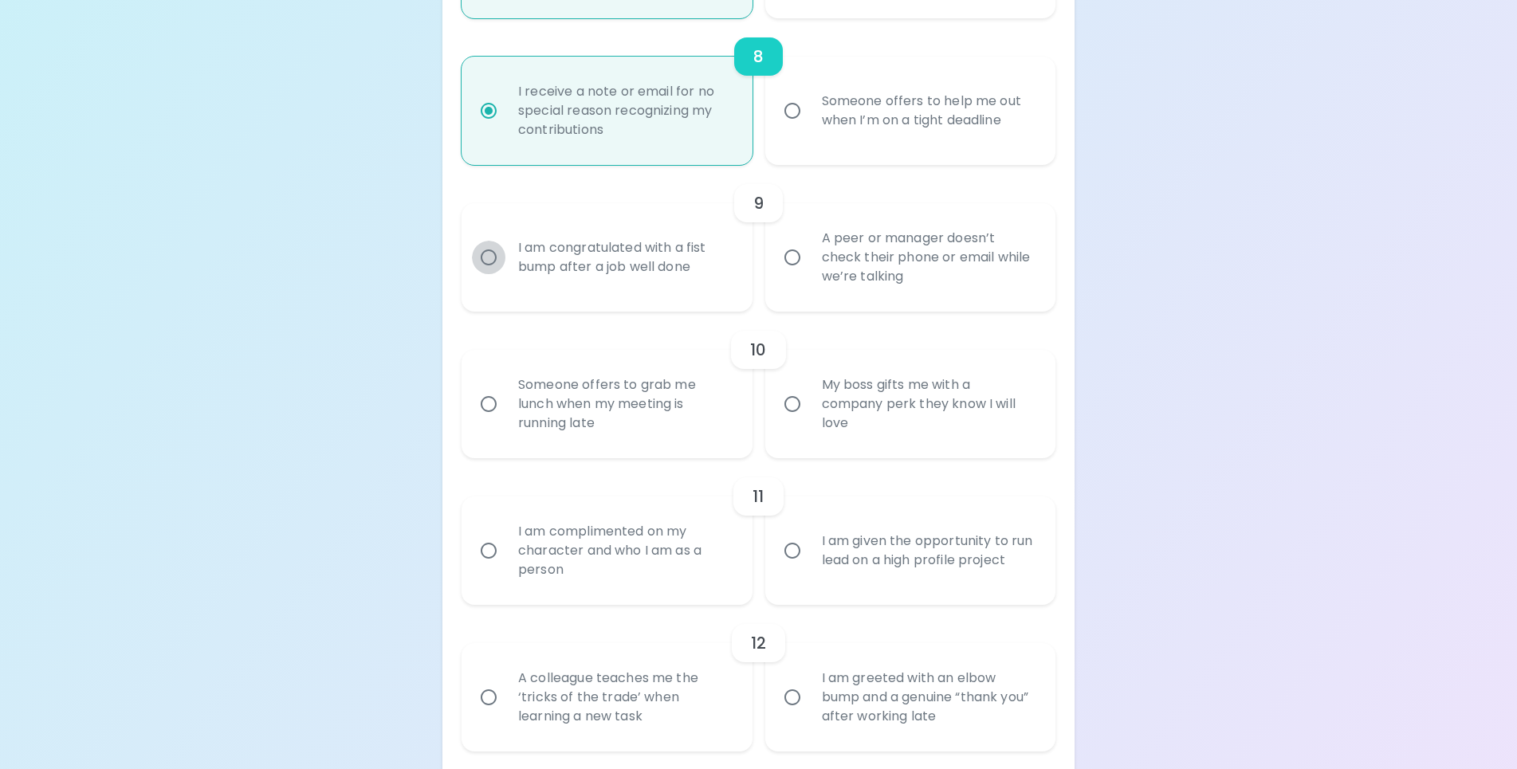
radio input "false"
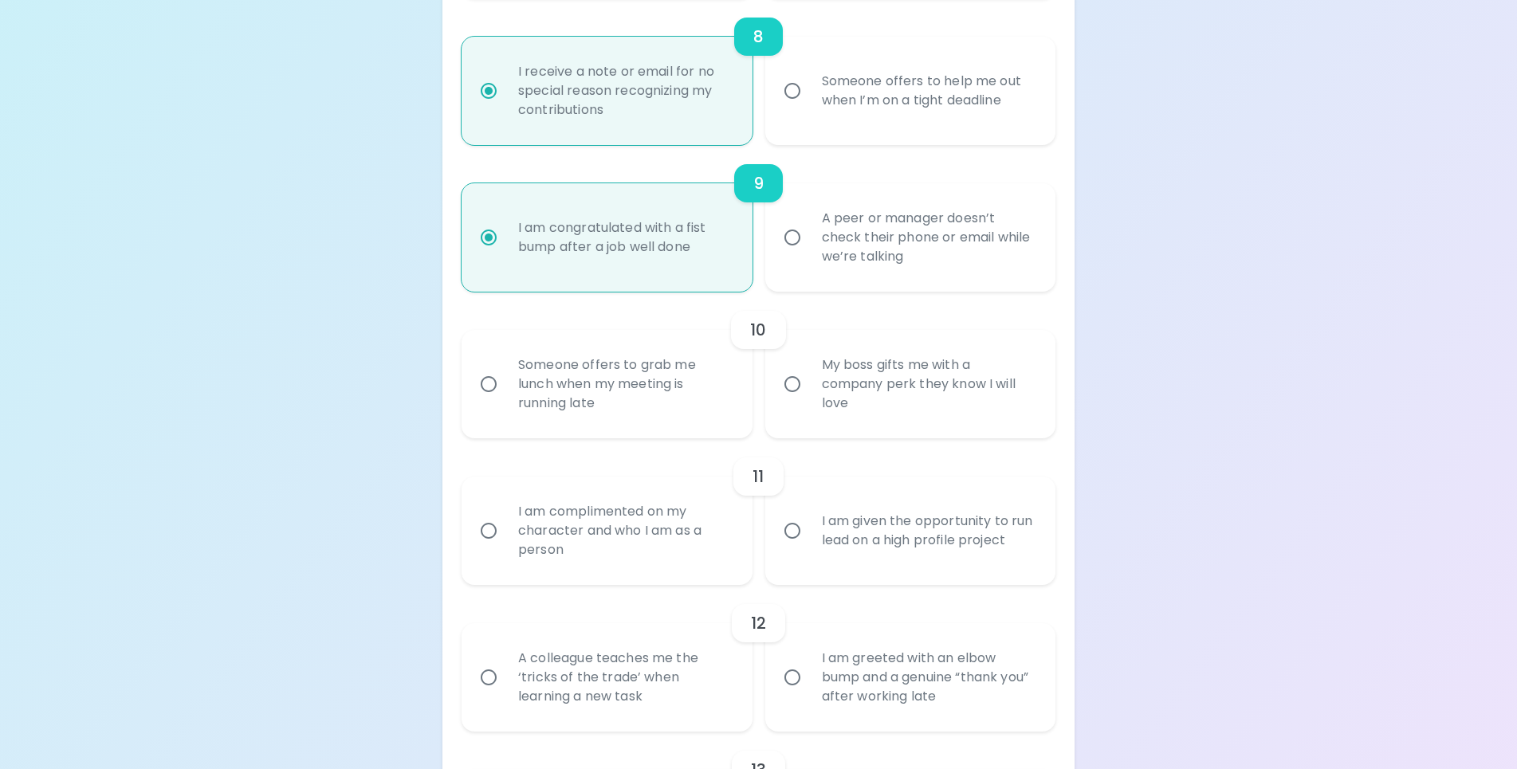
scroll to position [1274, 0]
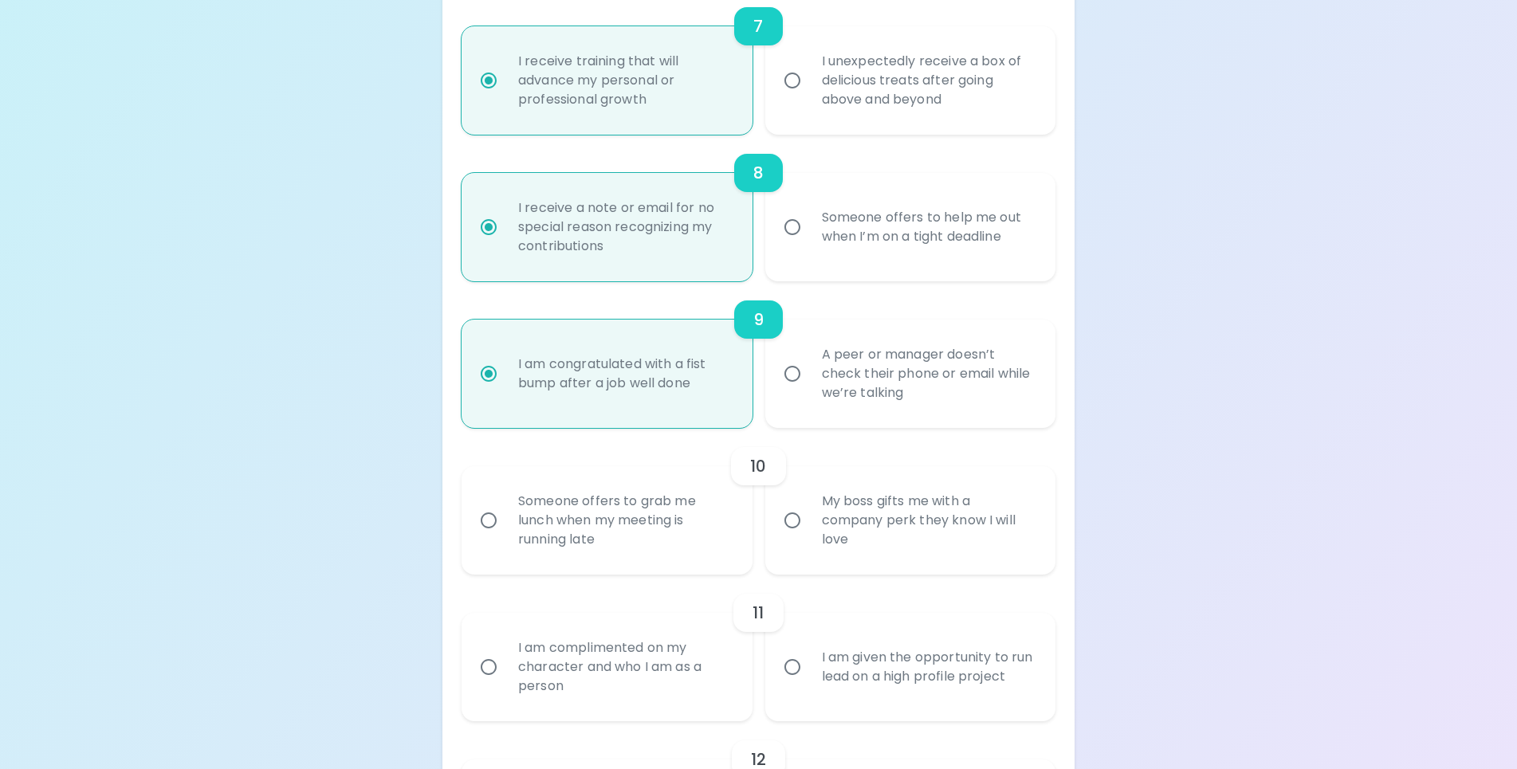
radio input "true"
click at [796, 373] on input "A peer or manager doesn’t check their phone or email while we’re talking" at bounding box center [792, 373] width 33 height 33
radio input "false"
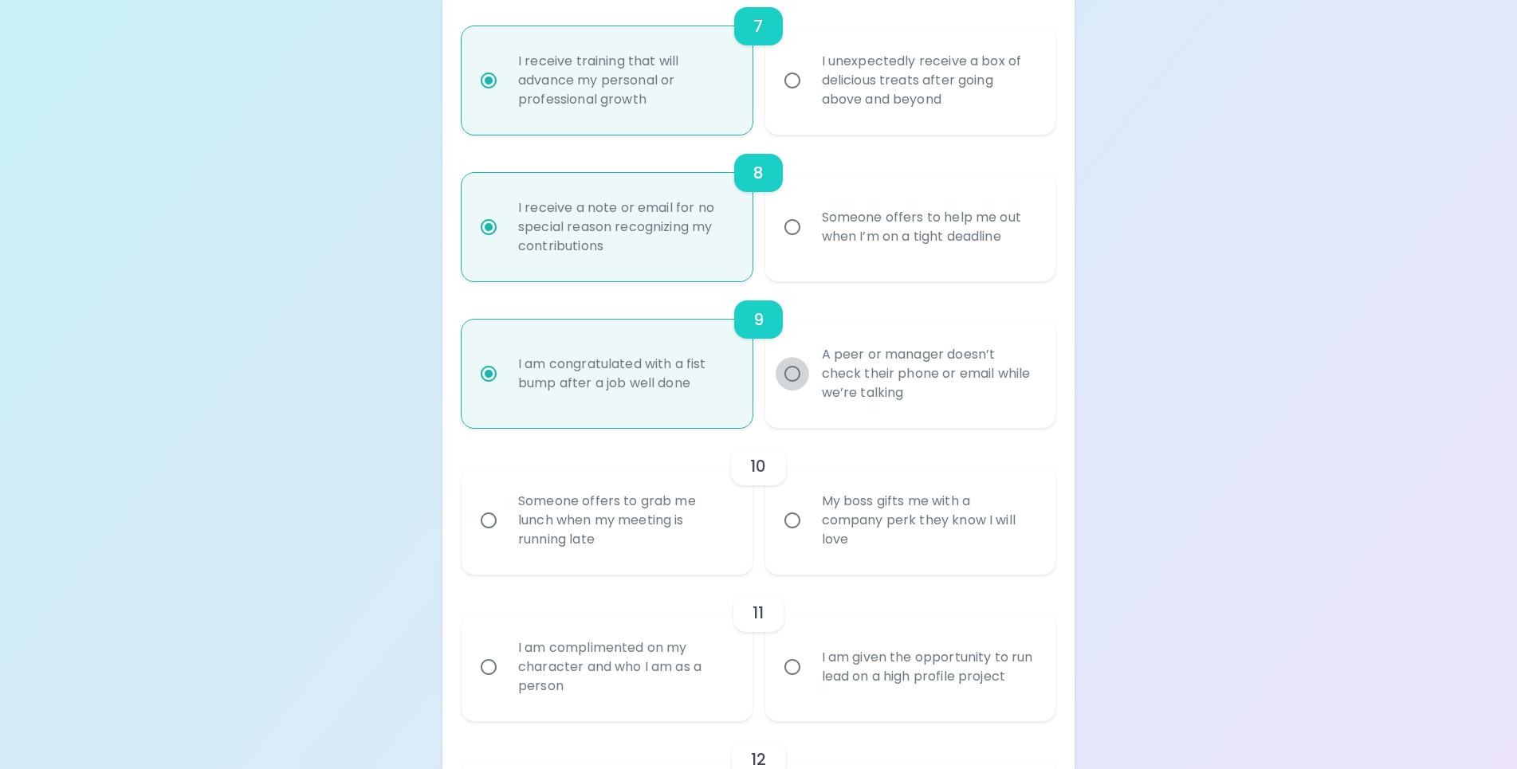
radio input "false"
radio input "true"
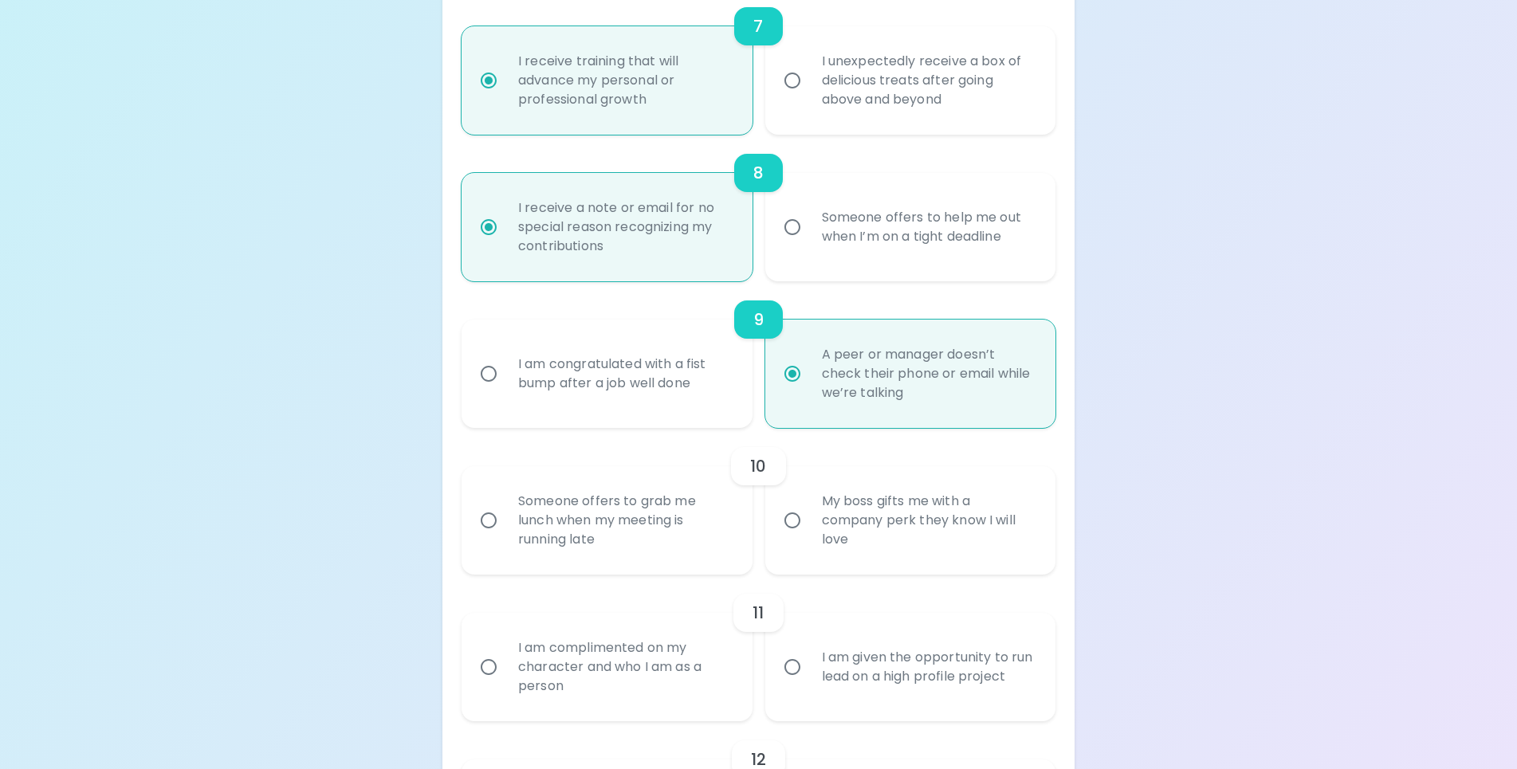
radio input "true"
click at [794, 520] on input "My boss gifts me with a company perk they know I will love" at bounding box center [792, 520] width 33 height 33
radio input "false"
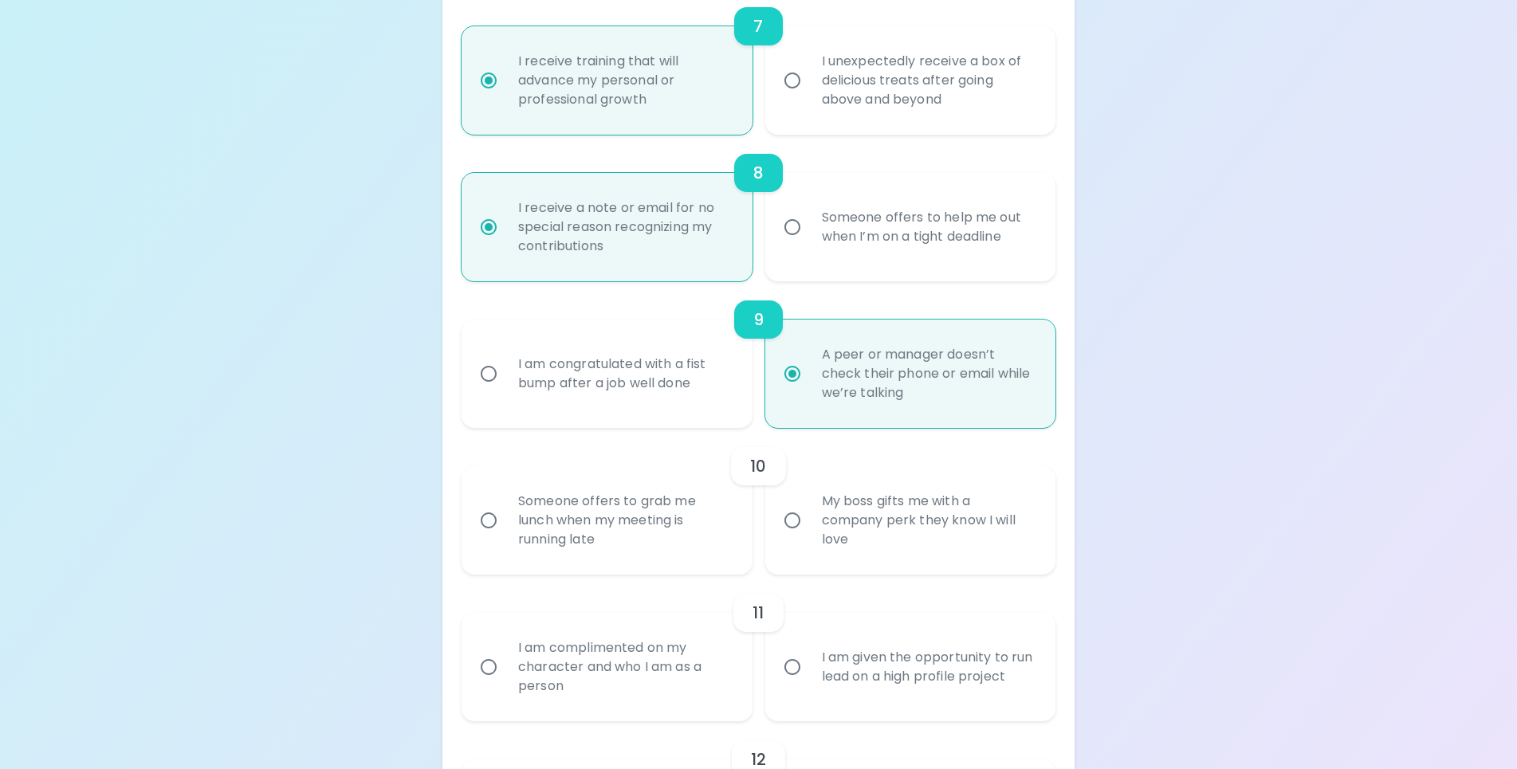
radio input "false"
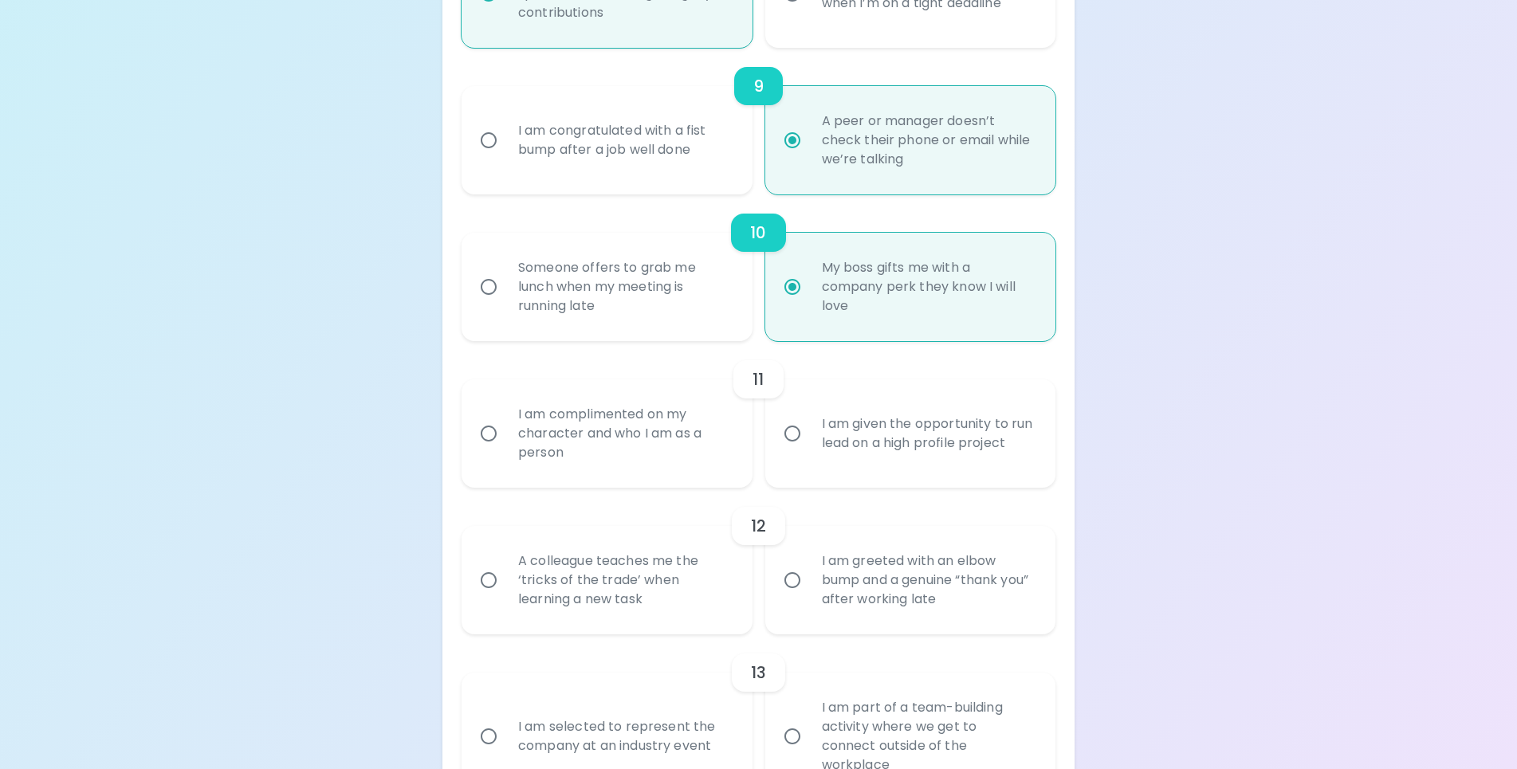
scroll to position [1560, 0]
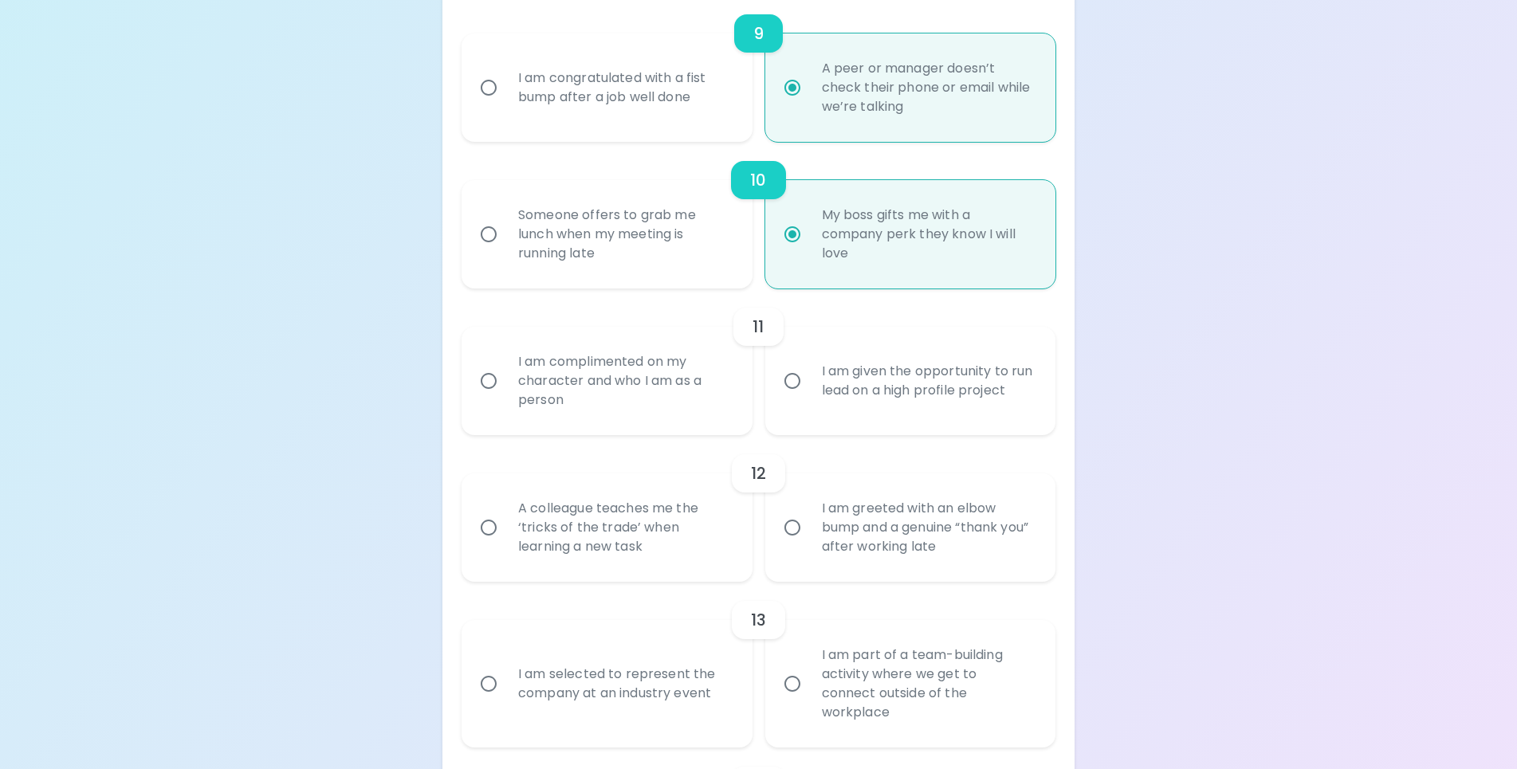
radio input "true"
click at [797, 524] on input "I am greeted with an elbow bump and a genuine “thank you” after working late" at bounding box center [792, 527] width 33 height 33
radio input "false"
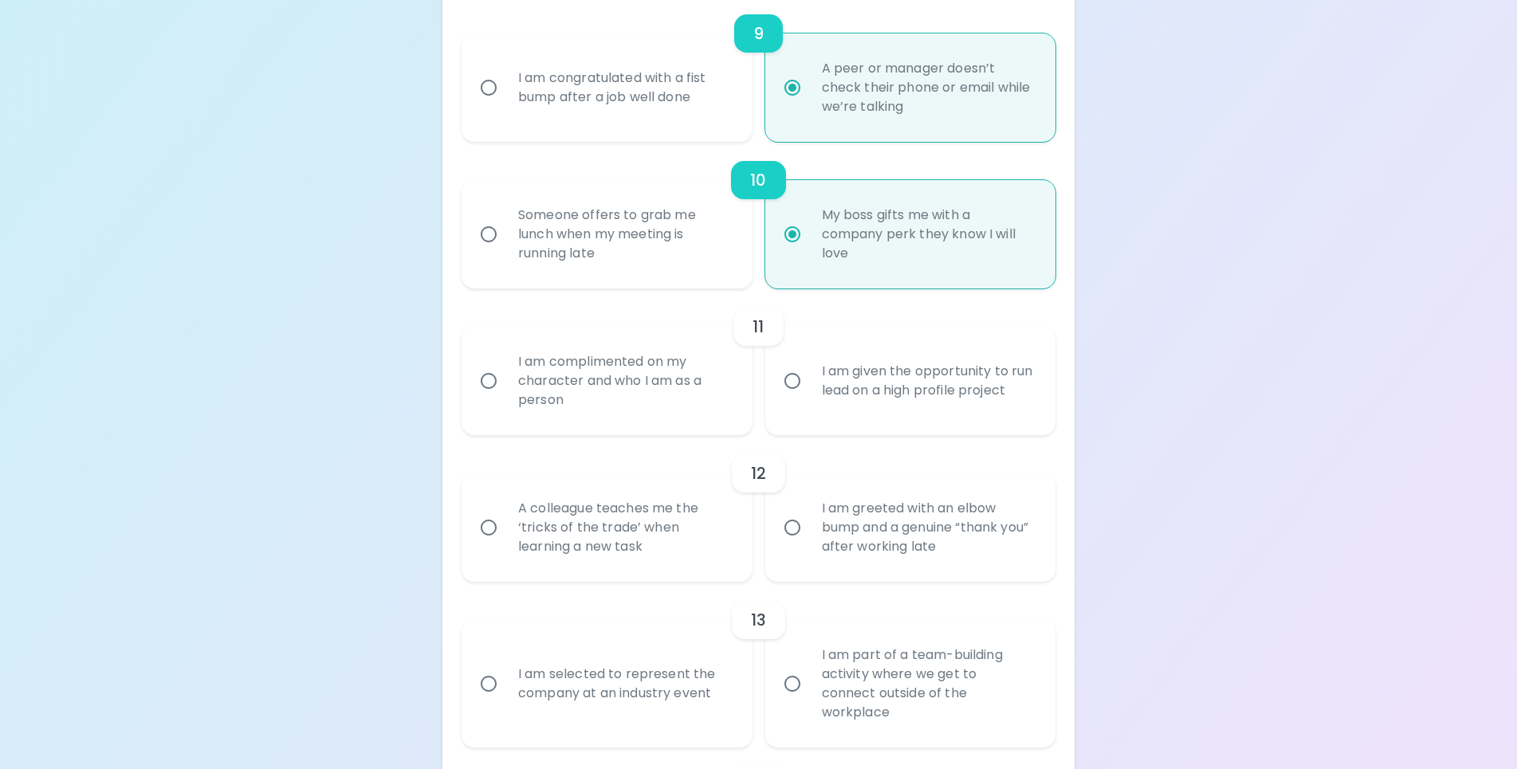
radio input "false"
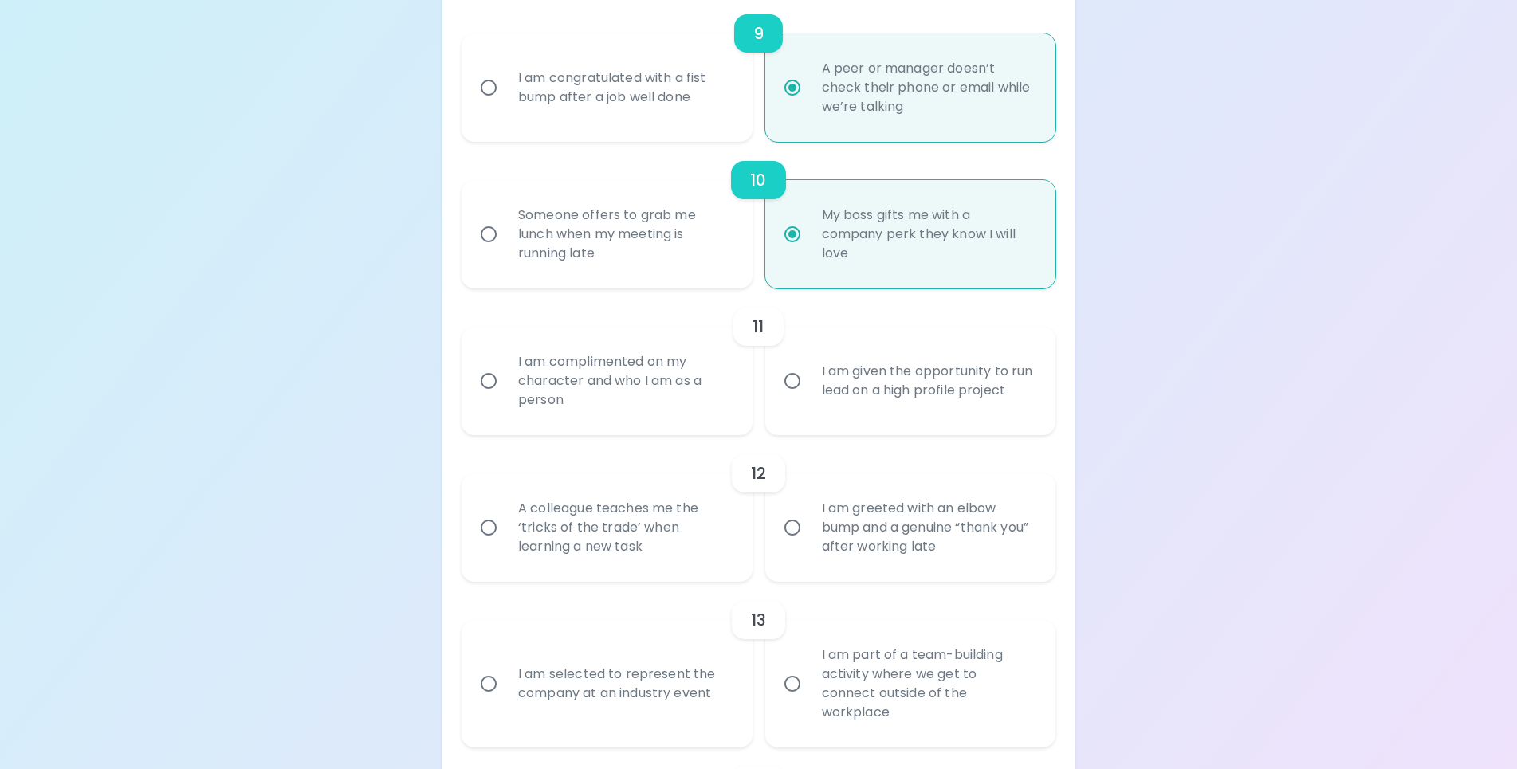
radio input "false"
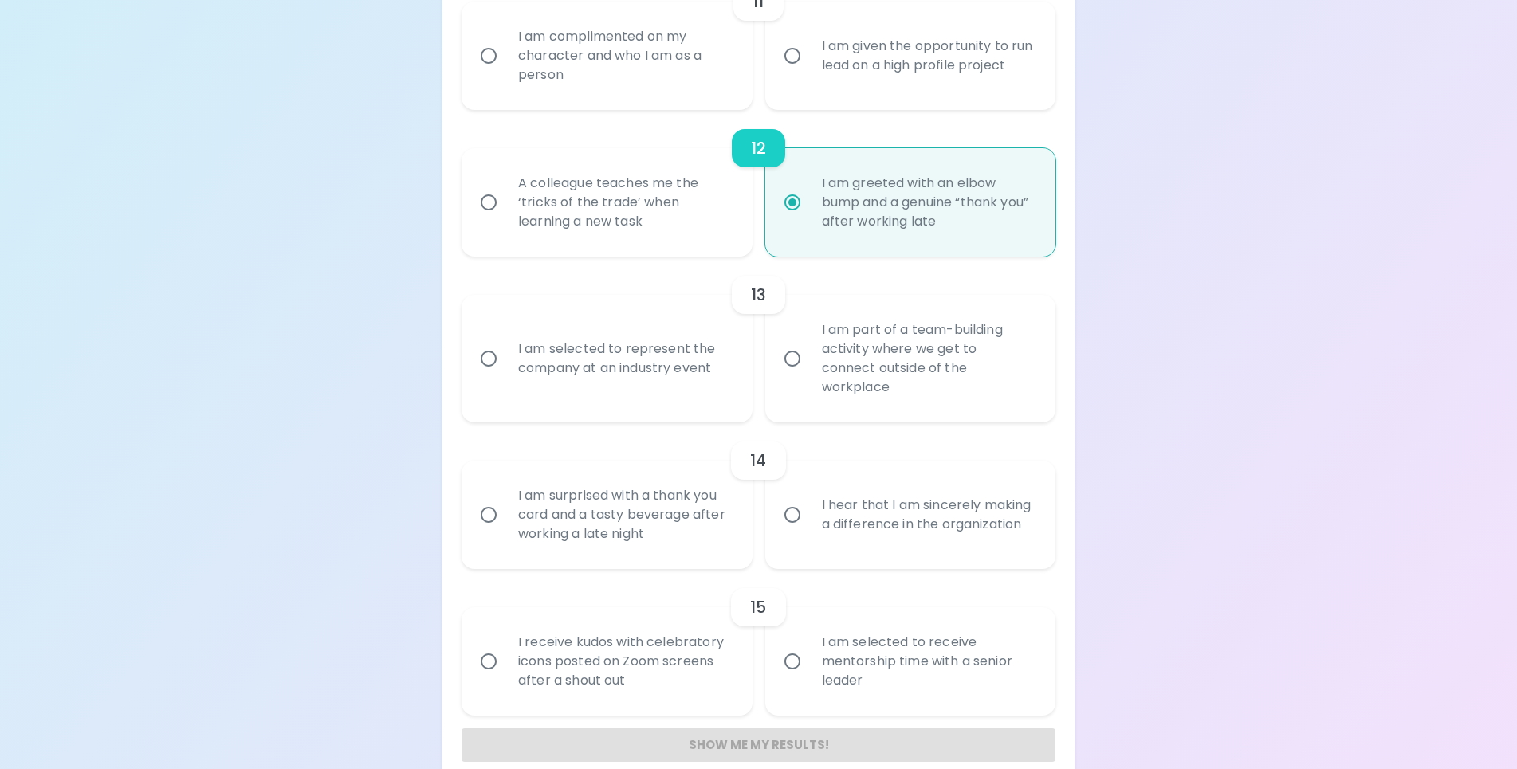
scroll to position [1891, 0]
